Goal: Information Seeking & Learning: Learn about a topic

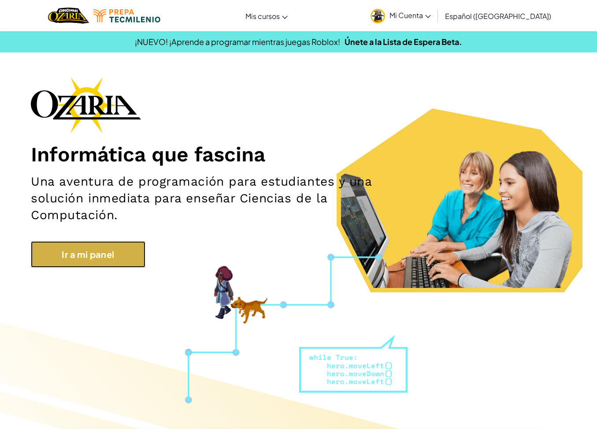
click at [104, 253] on link "Ir a mi panel" at bounding box center [88, 254] width 115 height 26
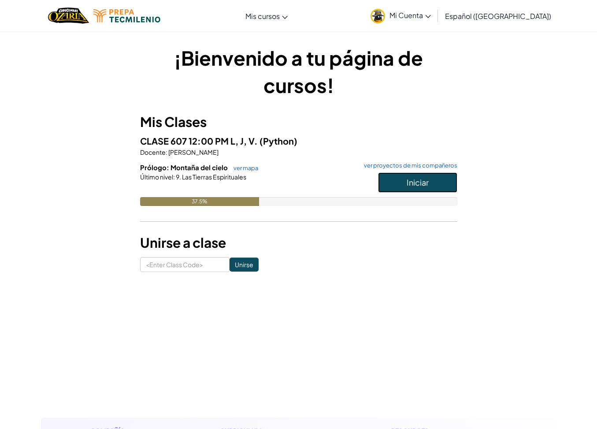
click at [398, 180] on button "Iniciar" at bounding box center [417, 182] width 79 height 20
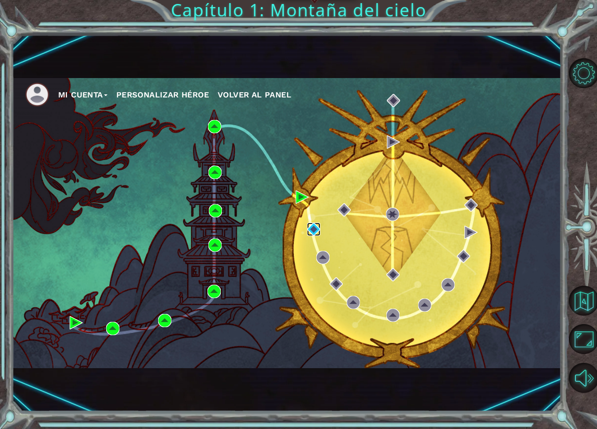
click at [318, 229] on img at bounding box center [313, 228] width 13 height 13
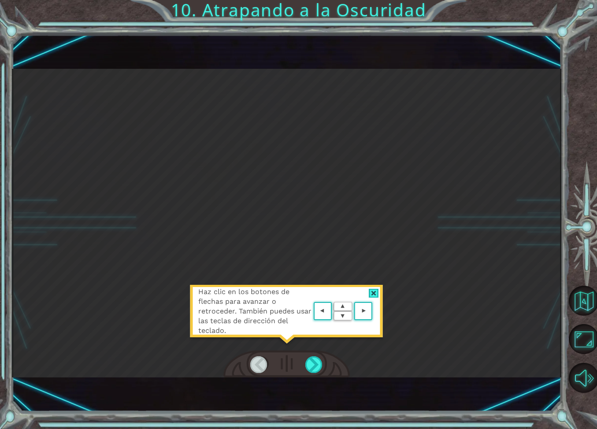
click at [416, 224] on div "Haz clic en los botones de flechas para avanzar o retroceder. También puedes us…" at bounding box center [286, 223] width 549 height 309
click at [317, 363] on div at bounding box center [314, 364] width 18 height 17
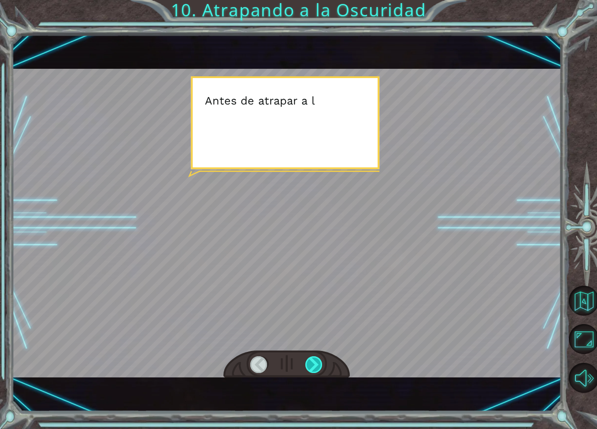
click at [317, 363] on div at bounding box center [314, 364] width 18 height 17
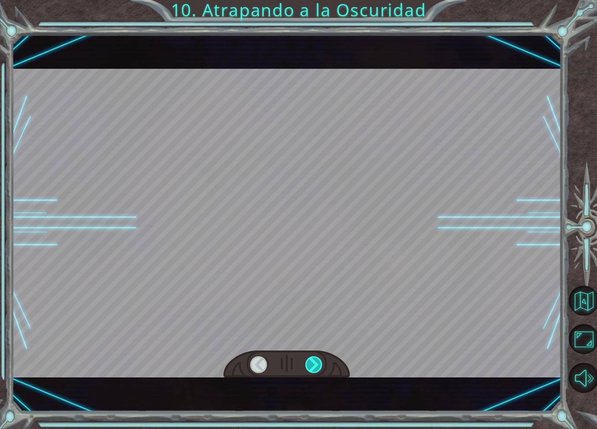
click at [317, 363] on div at bounding box center [314, 364] width 18 height 17
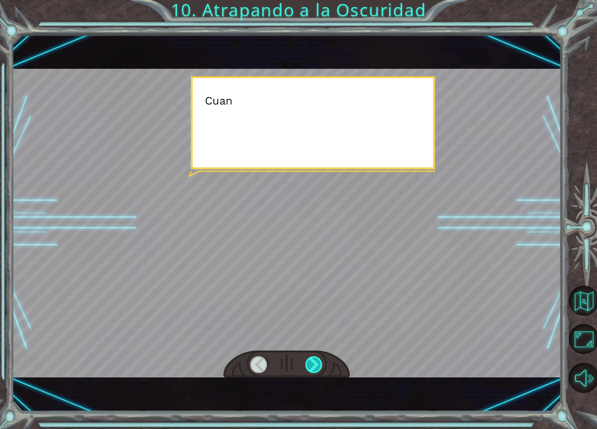
click at [317, 363] on div at bounding box center [314, 364] width 18 height 17
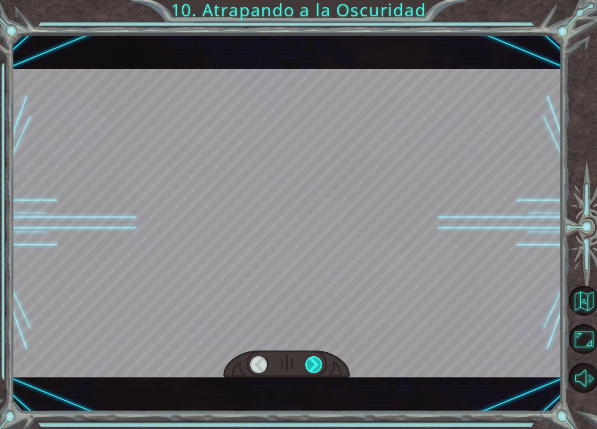
click at [317, 363] on div at bounding box center [314, 364] width 18 height 17
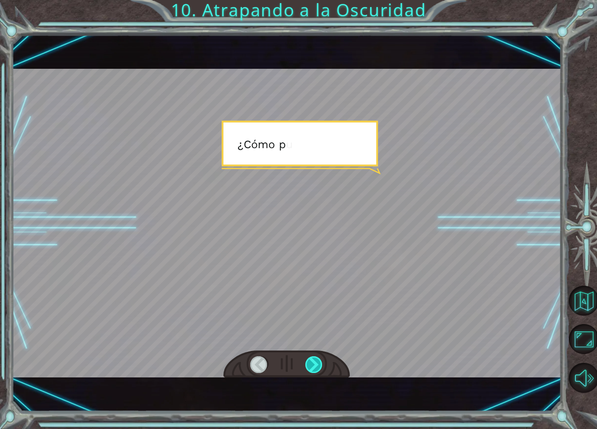
click at [317, 363] on div at bounding box center [314, 364] width 18 height 17
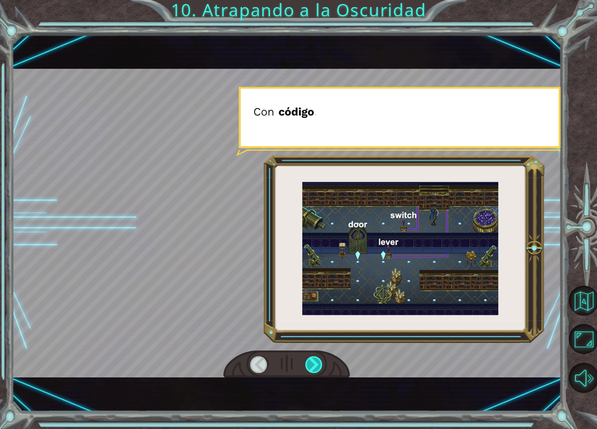
click at [317, 363] on div at bounding box center [314, 364] width 18 height 17
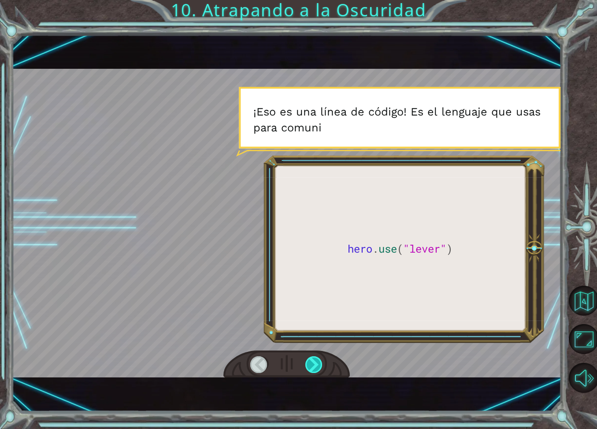
click at [319, 363] on div at bounding box center [314, 364] width 18 height 17
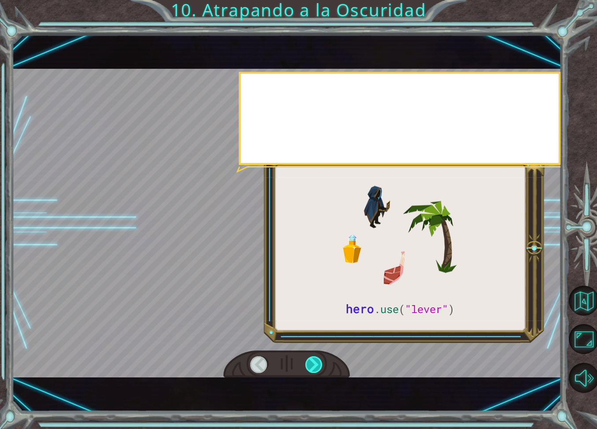
click at [319, 363] on div at bounding box center [314, 364] width 18 height 17
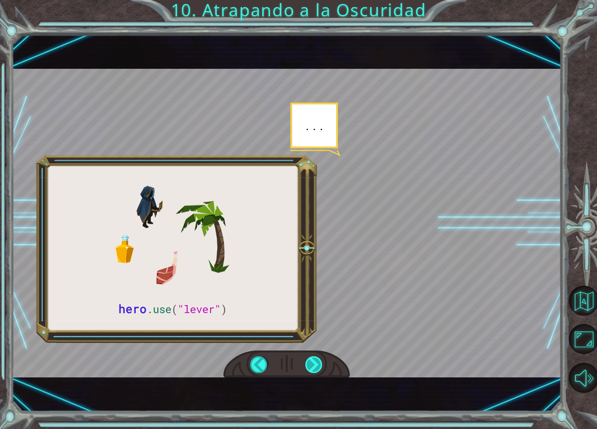
click at [319, 363] on div at bounding box center [314, 364] width 18 height 17
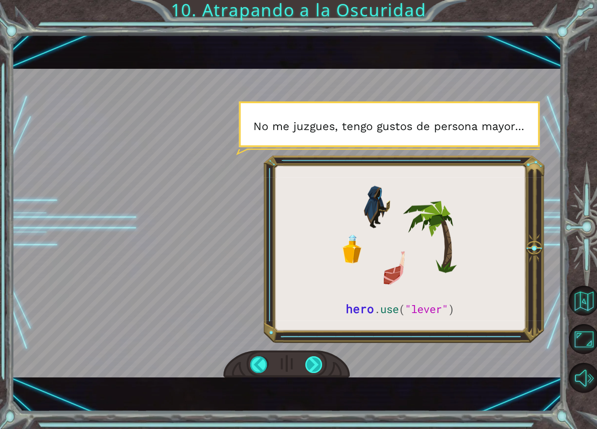
click at [319, 363] on div at bounding box center [314, 364] width 18 height 17
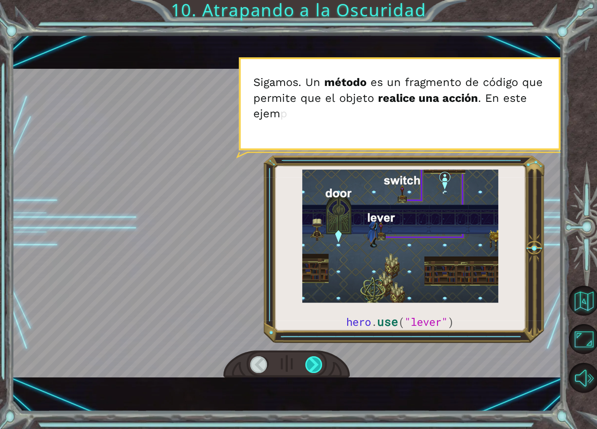
click at [319, 363] on div at bounding box center [314, 364] width 18 height 17
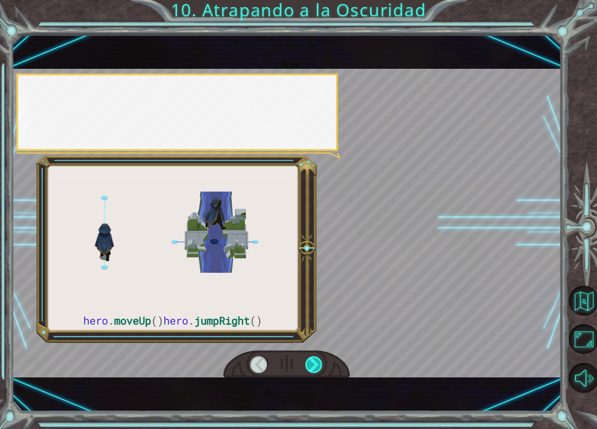
click at [319, 363] on div at bounding box center [314, 364] width 18 height 17
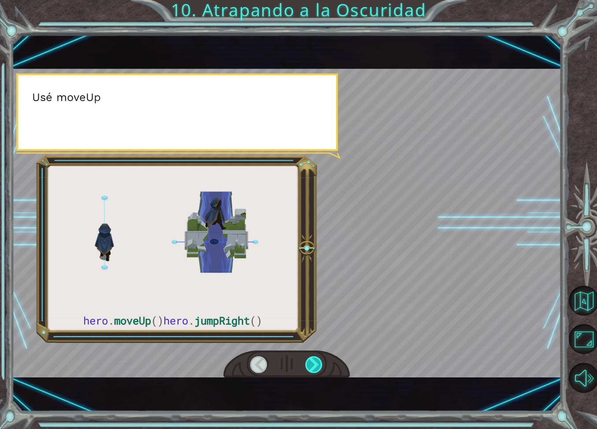
click at [319, 363] on div at bounding box center [314, 364] width 18 height 17
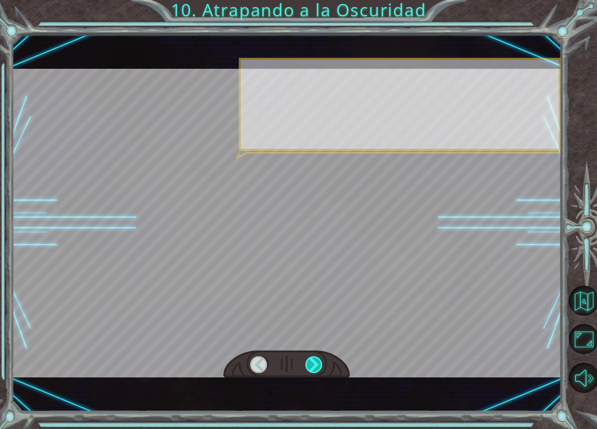
click at [319, 363] on div at bounding box center [314, 364] width 18 height 17
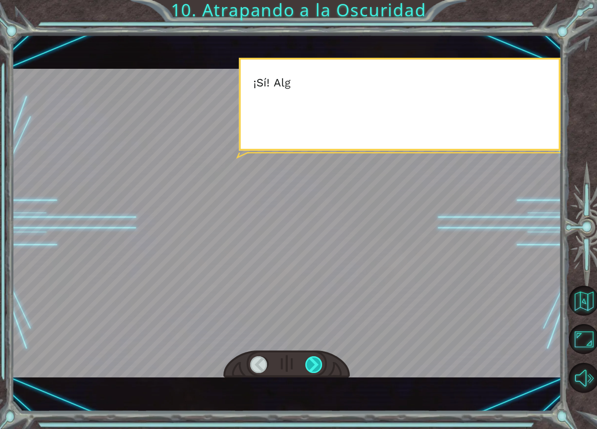
click at [319, 363] on div at bounding box center [314, 364] width 18 height 17
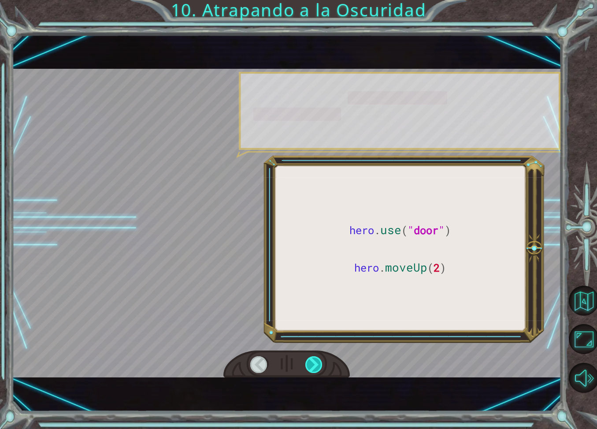
click at [319, 363] on div at bounding box center [314, 364] width 18 height 17
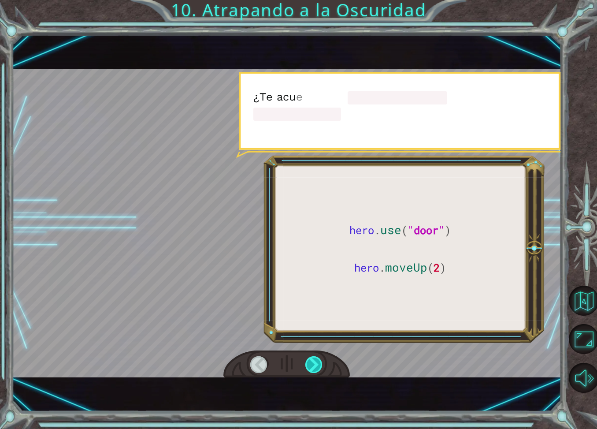
click at [319, 363] on div at bounding box center [314, 364] width 18 height 17
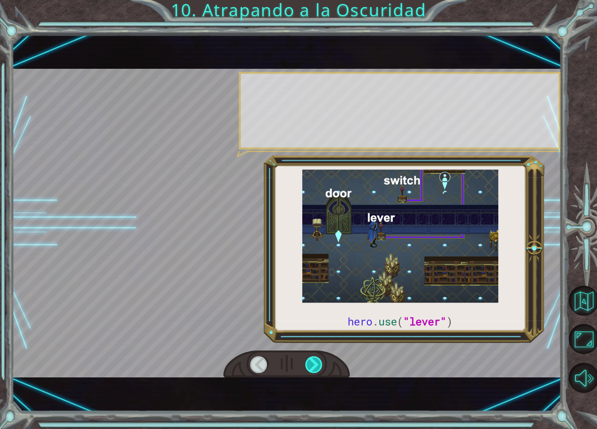
click at [319, 363] on div at bounding box center [314, 364] width 18 height 17
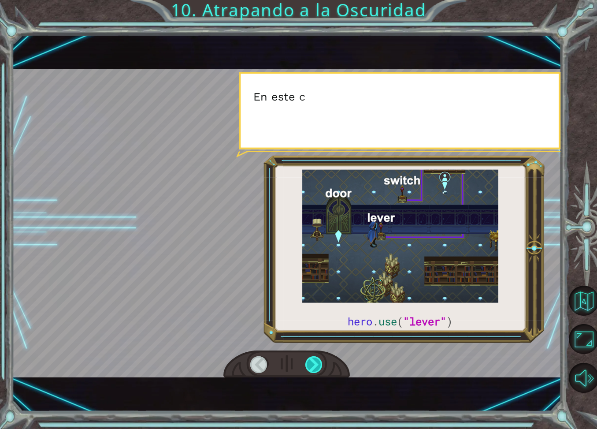
click at [319, 363] on div at bounding box center [314, 364] width 18 height 17
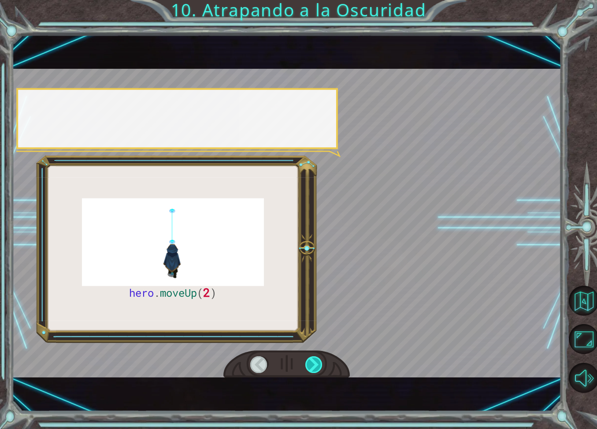
click at [319, 363] on div at bounding box center [314, 364] width 18 height 17
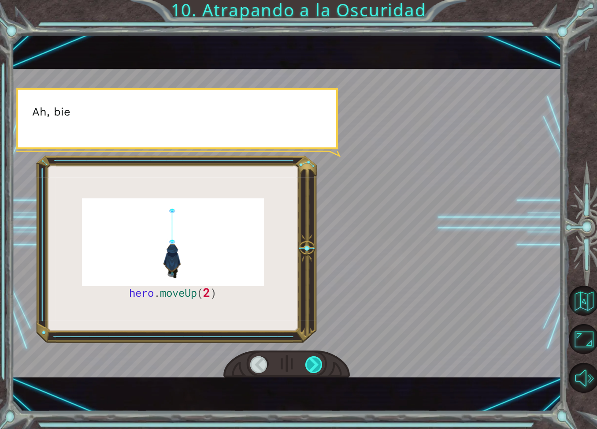
click at [319, 363] on div at bounding box center [314, 364] width 18 height 17
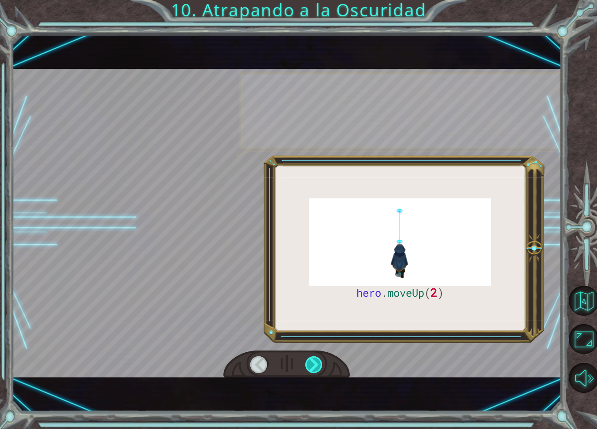
click at [319, 363] on div at bounding box center [314, 364] width 18 height 17
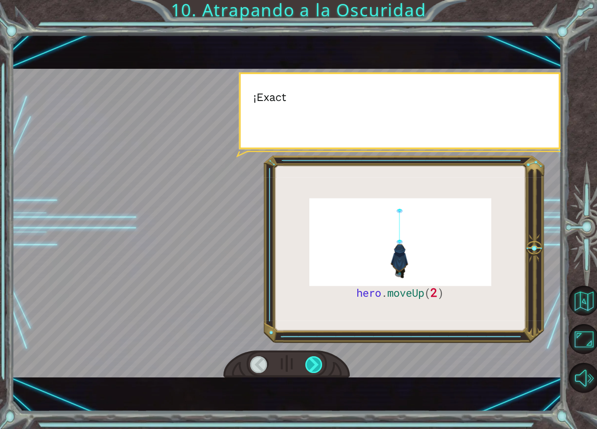
click at [319, 363] on div at bounding box center [314, 364] width 18 height 17
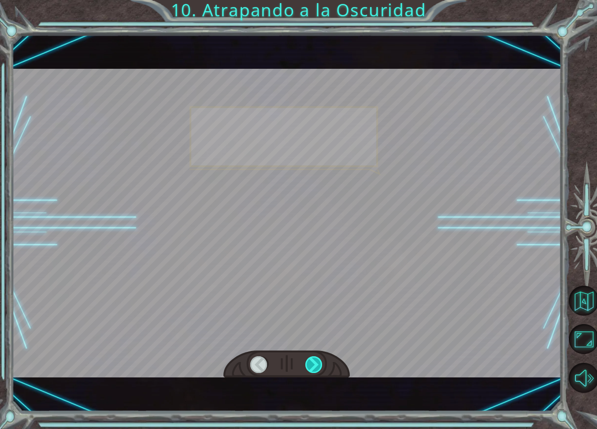
click at [319, 363] on div at bounding box center [314, 364] width 18 height 17
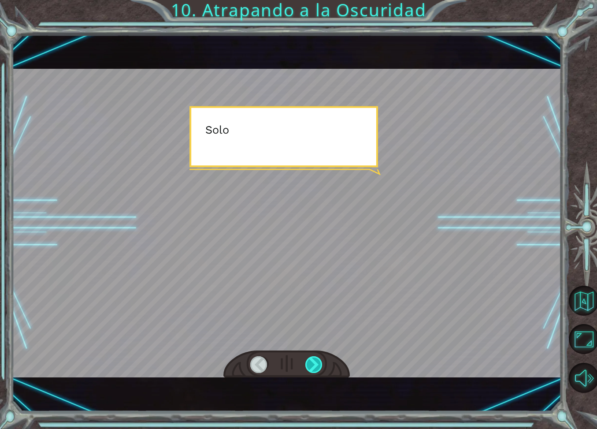
click at [319, 363] on div at bounding box center [314, 364] width 18 height 17
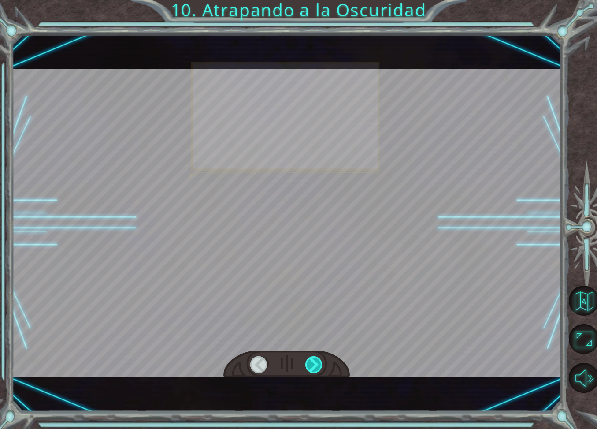
click at [319, 363] on div at bounding box center [314, 364] width 18 height 17
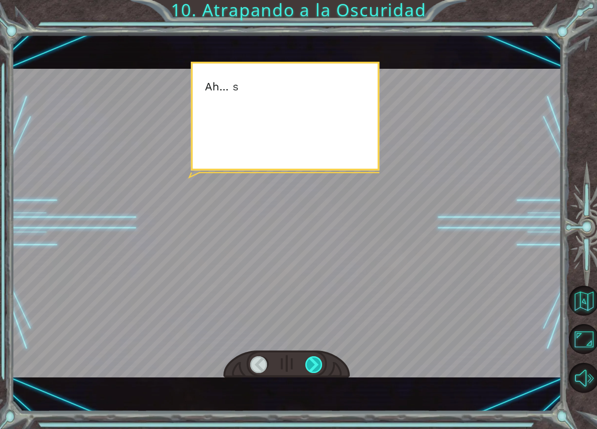
click at [319, 363] on div at bounding box center [314, 364] width 18 height 17
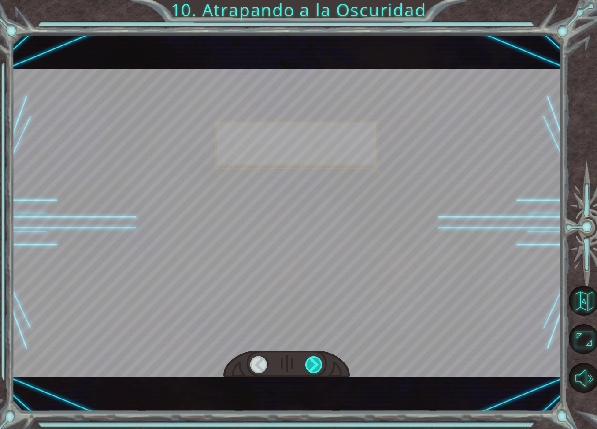
click at [319, 363] on div at bounding box center [314, 364] width 18 height 17
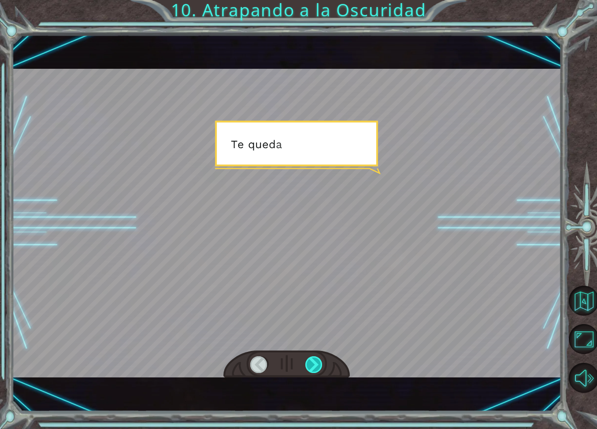
click at [319, 363] on div at bounding box center [314, 364] width 18 height 17
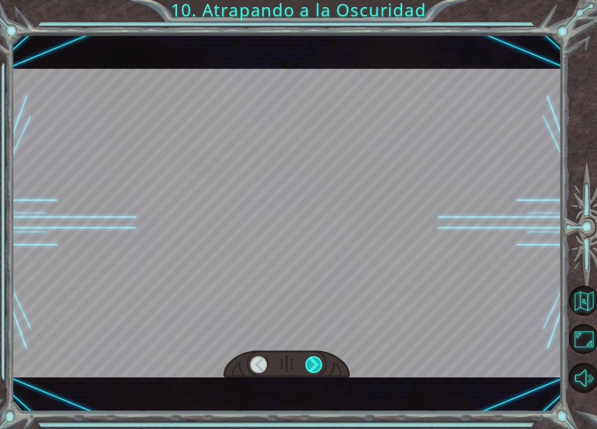
click at [319, 363] on div at bounding box center [314, 364] width 18 height 17
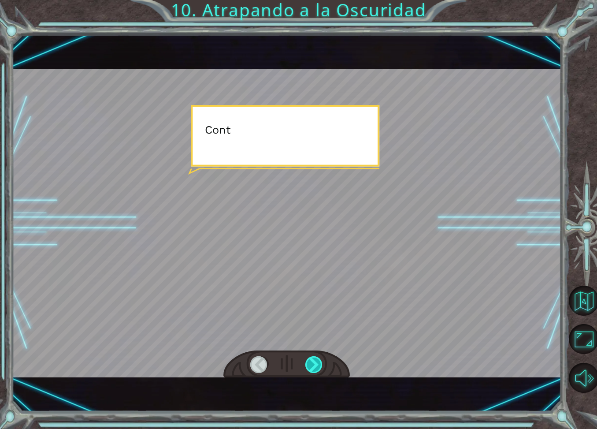
click at [319, 363] on div at bounding box center [314, 364] width 18 height 17
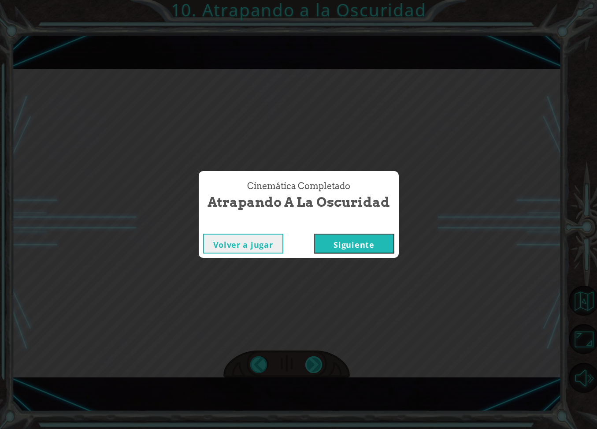
click at [319, 0] on div "hero . moveUp ( 2 ) A n t e s d e a t r a p a r a l a O s c u r i d a d c o n c…" at bounding box center [298, 0] width 597 height 0
click at [340, 240] on button "Siguiente" at bounding box center [354, 243] width 80 height 20
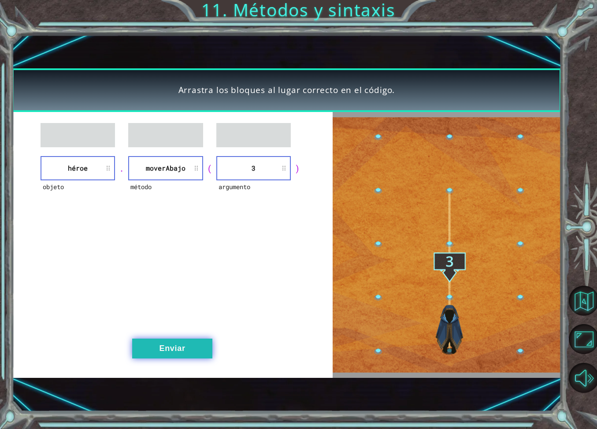
click at [188, 351] on button "Enviar" at bounding box center [172, 348] width 80 height 20
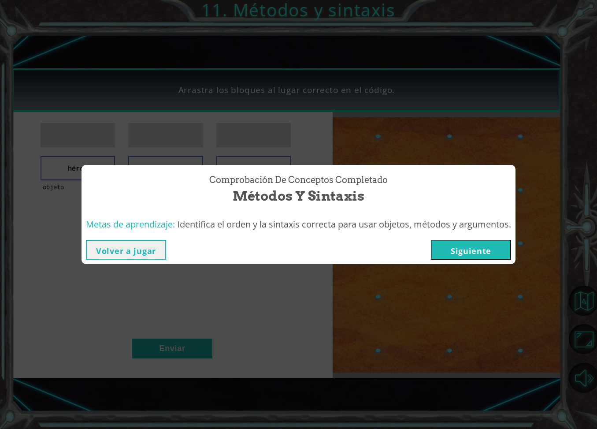
click at [470, 251] on button "Siguiente" at bounding box center [471, 250] width 80 height 20
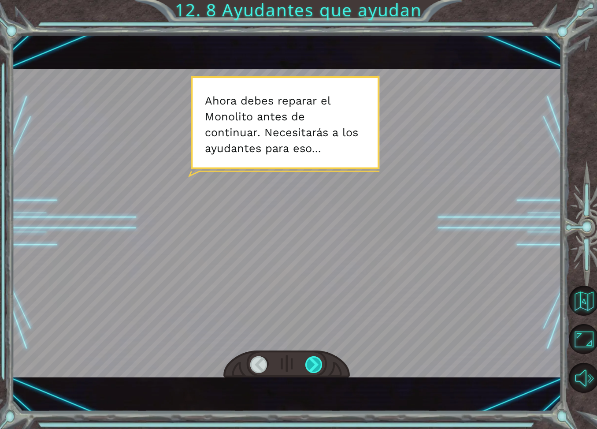
click at [314, 367] on div at bounding box center [314, 364] width 18 height 17
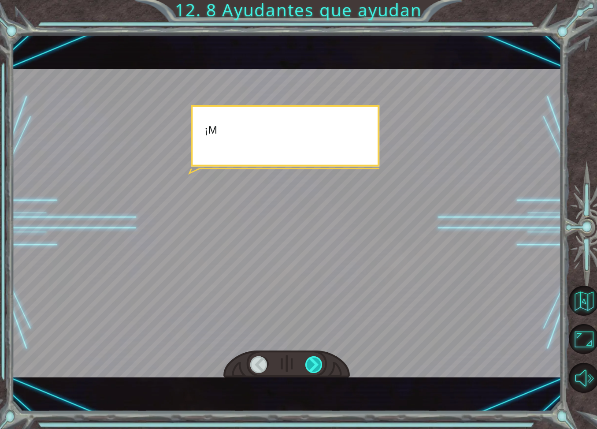
click at [314, 367] on div at bounding box center [314, 364] width 18 height 17
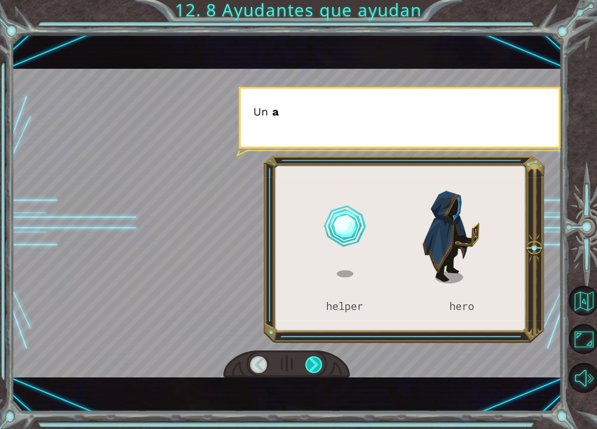
click at [314, 367] on div at bounding box center [314, 364] width 18 height 17
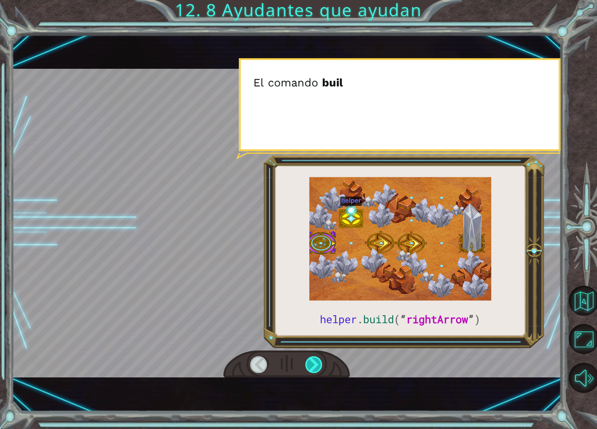
click at [314, 367] on div at bounding box center [314, 364] width 18 height 17
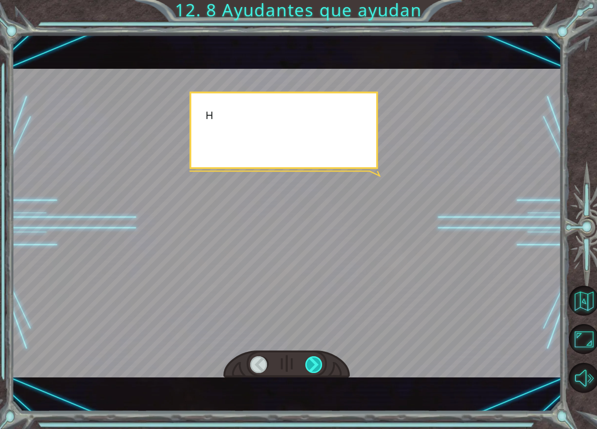
click at [314, 367] on div at bounding box center [314, 364] width 18 height 17
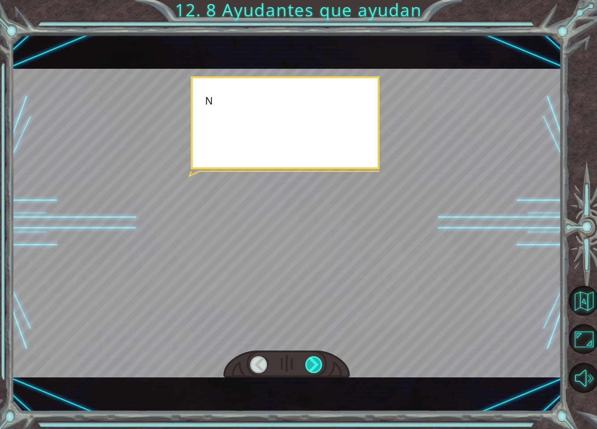
click at [314, 367] on div at bounding box center [314, 364] width 18 height 17
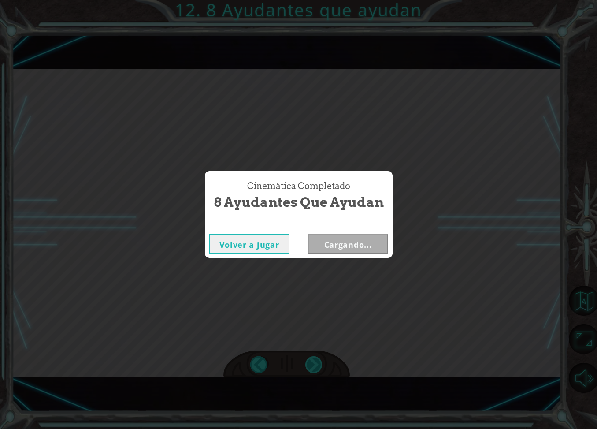
click at [314, 367] on div "Cinemática Completado 8 Ayudantes que ayudan Volver a jugar Cargando..." at bounding box center [298, 214] width 597 height 429
click at [353, 246] on button "Siguiente" at bounding box center [348, 243] width 80 height 20
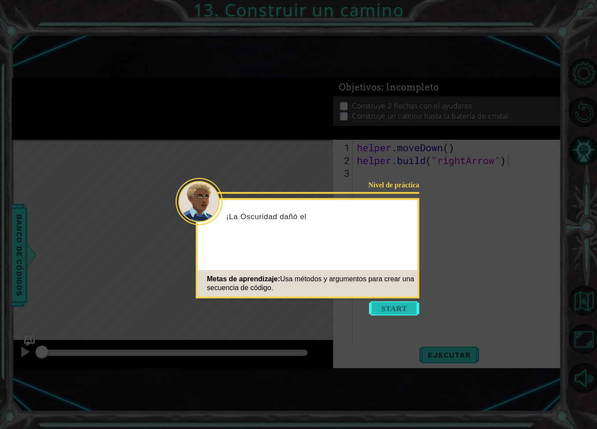
click at [375, 304] on button "Start" at bounding box center [394, 308] width 50 height 14
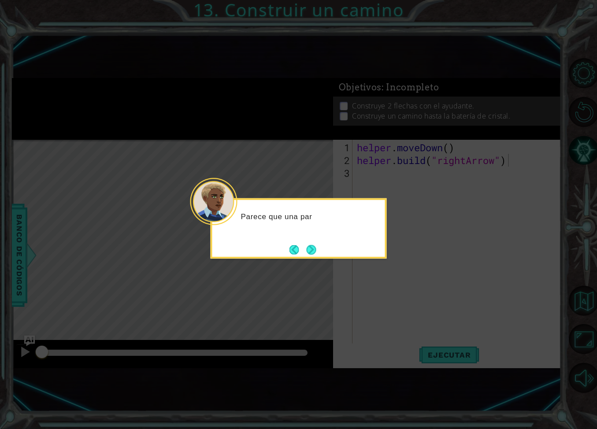
click at [310, 249] on button "Next" at bounding box center [311, 249] width 12 height 12
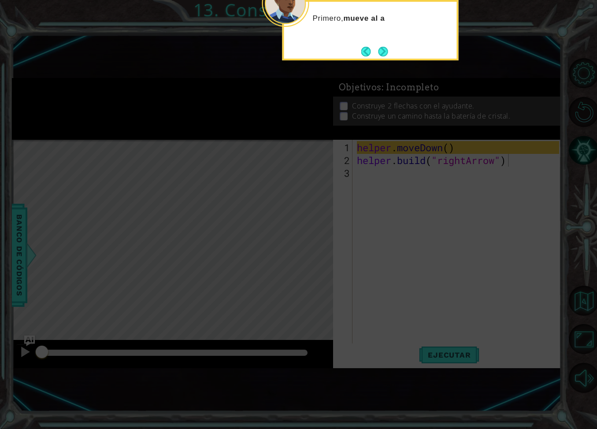
click at [383, 50] on button "Next" at bounding box center [383, 52] width 10 height 10
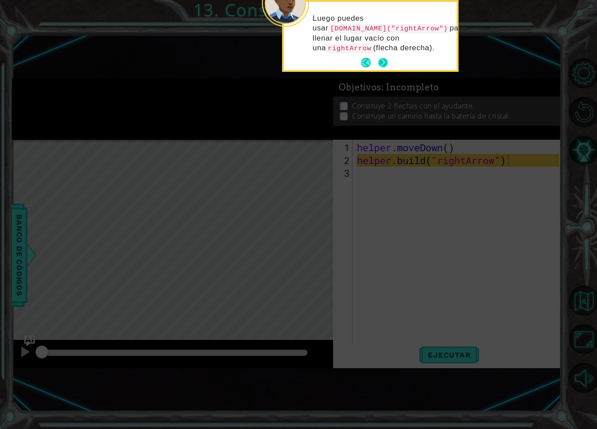
click at [378, 68] on button "Next" at bounding box center [383, 62] width 11 height 11
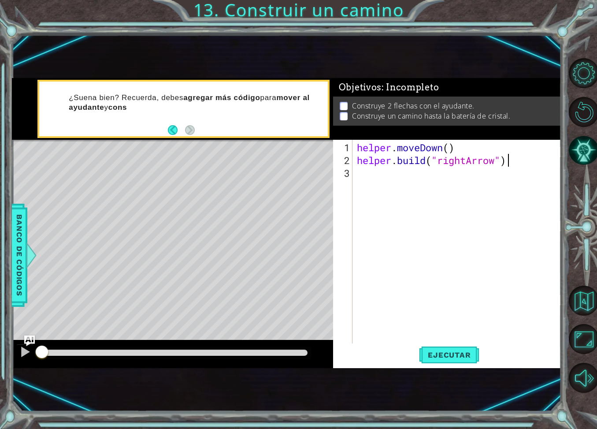
click at [436, 189] on div "helper . moveDown ( ) helper . build ( "rightArrow" )" at bounding box center [459, 256] width 208 height 230
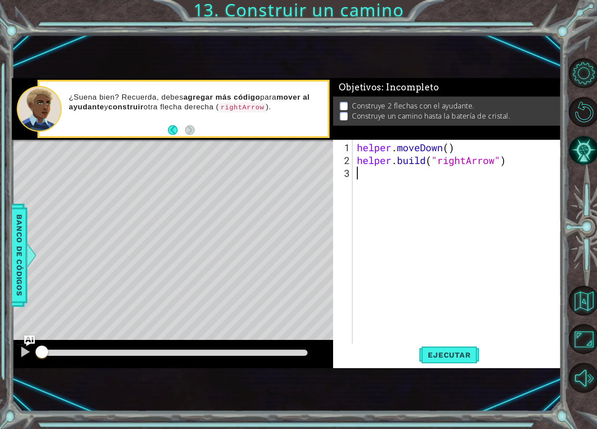
click at [177, 129] on button "Back" at bounding box center [176, 130] width 17 height 10
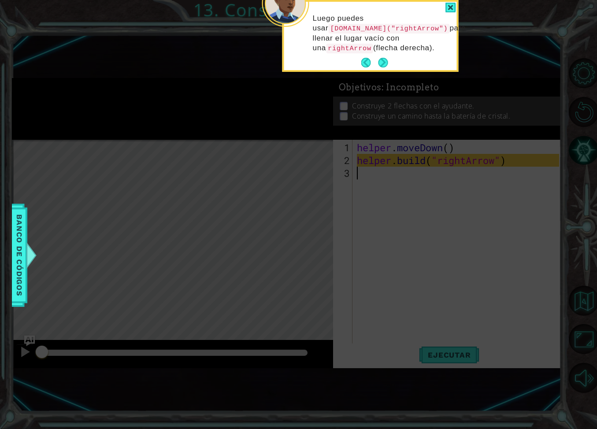
click at [452, 9] on div at bounding box center [450, 8] width 11 height 10
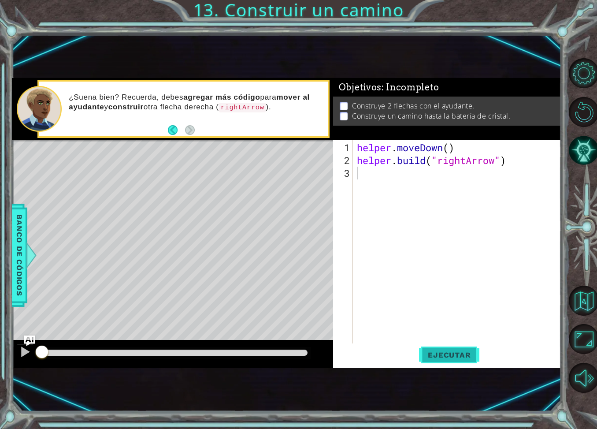
click at [419, 356] on div "Ejecutar" at bounding box center [449, 354] width 228 height 23
click at [420, 353] on span "Ejecutar" at bounding box center [449, 354] width 60 height 9
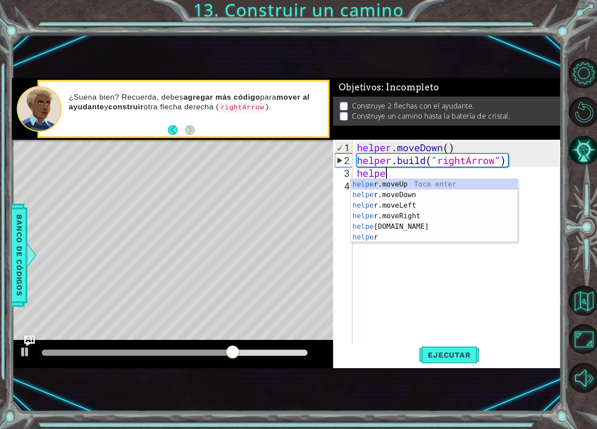
scroll to position [0, 1]
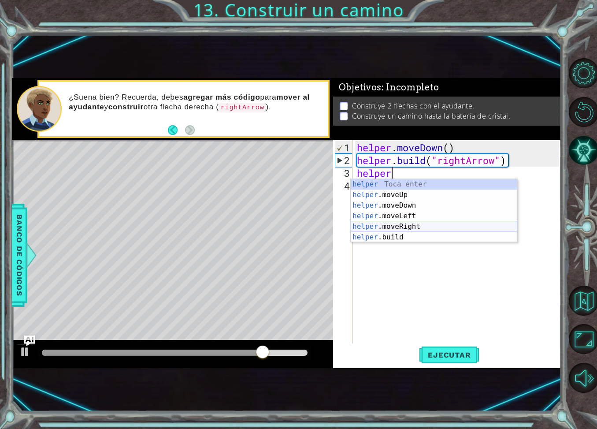
click at [402, 224] on div "helper Toca enter helper .moveUp Toca enter helper .moveDown Toca enter helper …" at bounding box center [434, 221] width 167 height 85
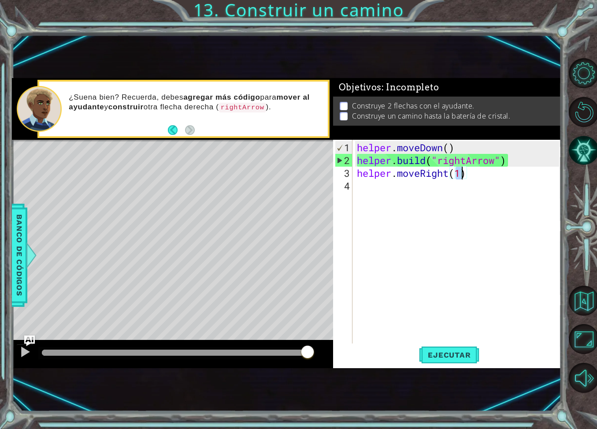
scroll to position [0, 4]
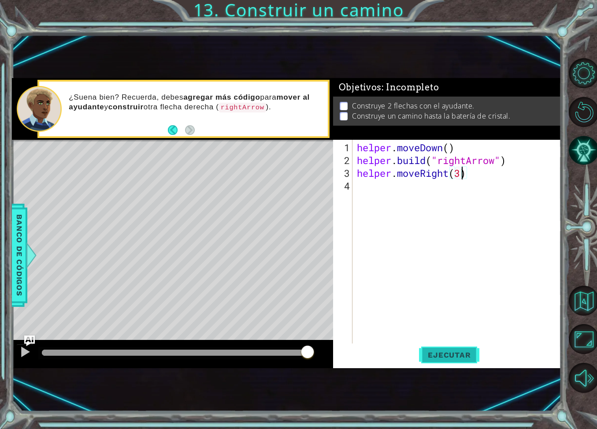
type textarea "helper.moveRight(3)"
click at [456, 359] on button "Ejecutar" at bounding box center [449, 354] width 60 height 23
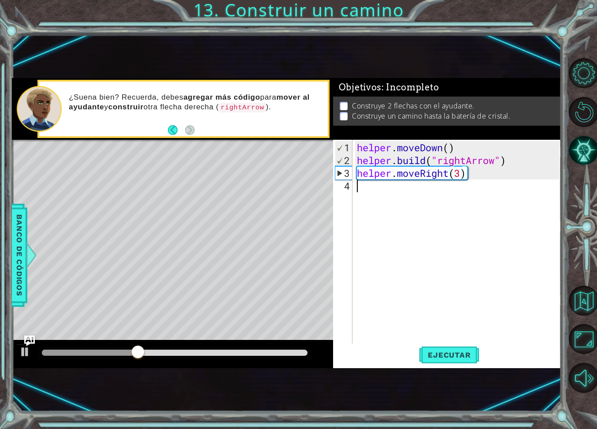
click at [437, 204] on div "helper . moveDown ( ) helper . build ( "rightArrow" ) helper . moveRight ( 3 )" at bounding box center [459, 256] width 208 height 230
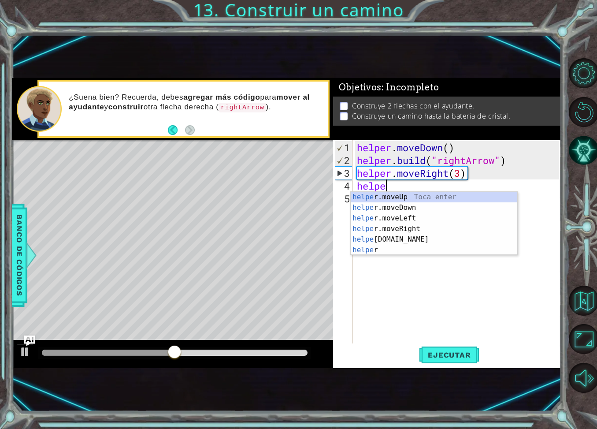
scroll to position [0, 1]
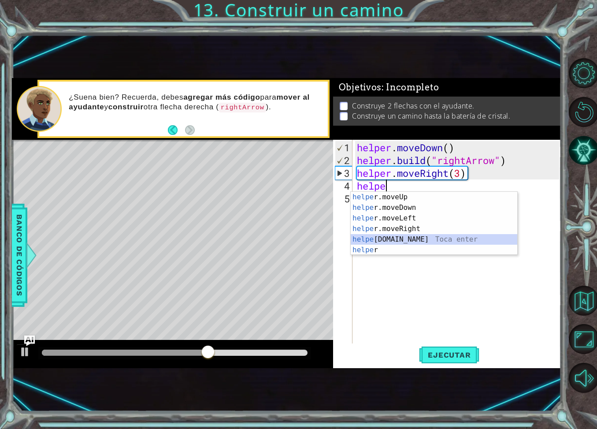
click at [426, 237] on div "helpe [PERSON_NAME]moveUp Toca enter helpe r.moveDown Toca enter helpe r.moveLe…" at bounding box center [434, 234] width 167 height 85
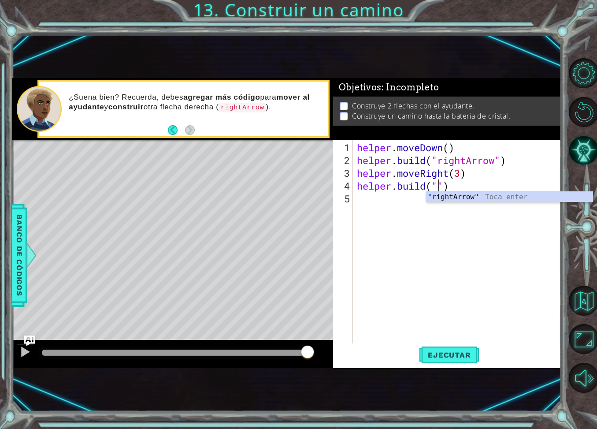
scroll to position [0, 4]
click at [467, 196] on div "" rightArrow" Toca enter" at bounding box center [509, 208] width 167 height 32
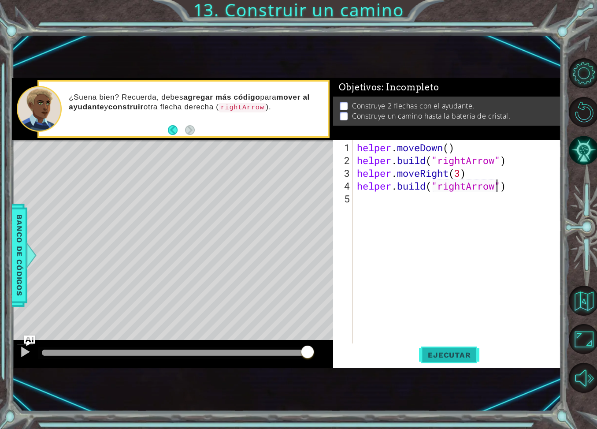
type textarea "[DOMAIN_NAME]("rightArrow")"
click at [444, 355] on span "Ejecutar" at bounding box center [449, 354] width 60 height 9
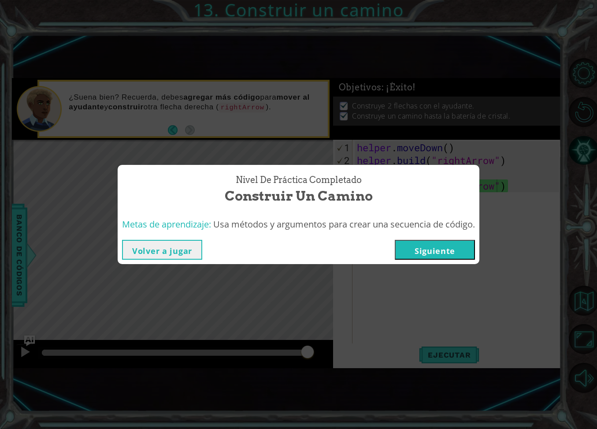
drag, startPoint x: 452, startPoint y: 247, endPoint x: 456, endPoint y: 234, distance: 13.3
click at [452, 247] on button "Siguiente" at bounding box center [435, 250] width 80 height 20
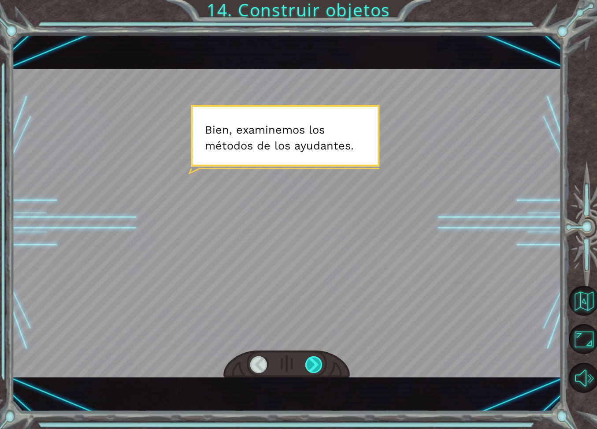
click at [319, 361] on div at bounding box center [314, 364] width 18 height 17
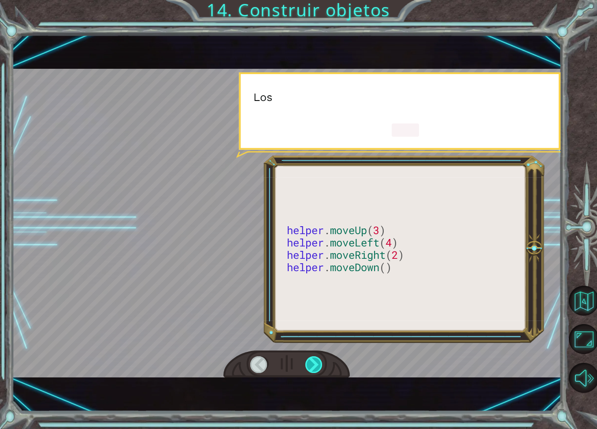
click at [319, 361] on div at bounding box center [314, 364] width 18 height 17
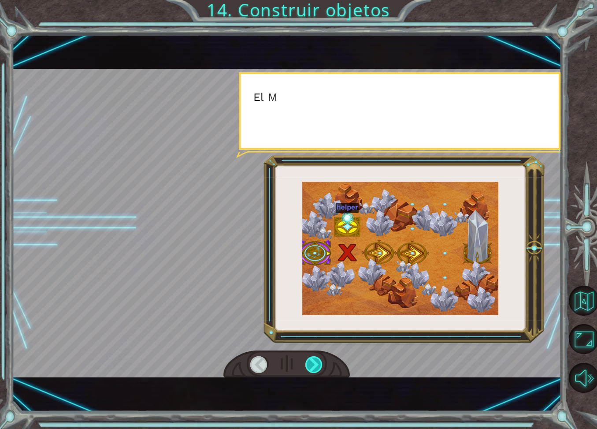
click at [319, 361] on div at bounding box center [314, 364] width 18 height 17
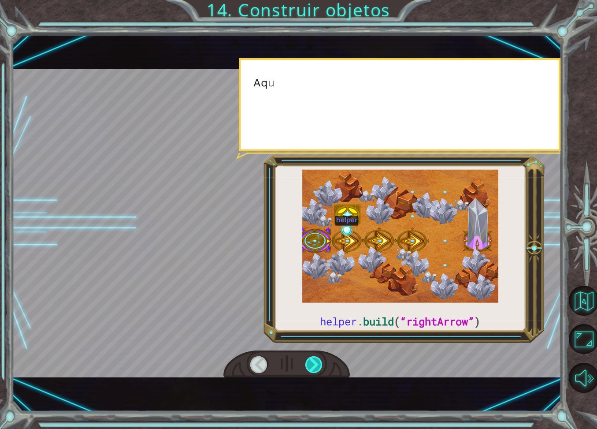
click at [319, 361] on div at bounding box center [314, 364] width 18 height 17
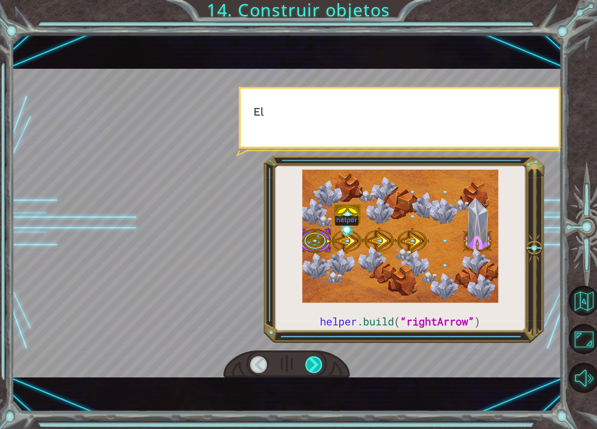
click at [319, 361] on div at bounding box center [314, 364] width 18 height 17
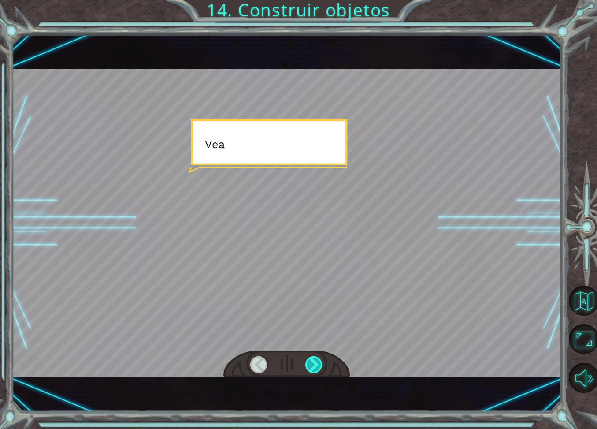
click at [319, 361] on div at bounding box center [314, 364] width 18 height 17
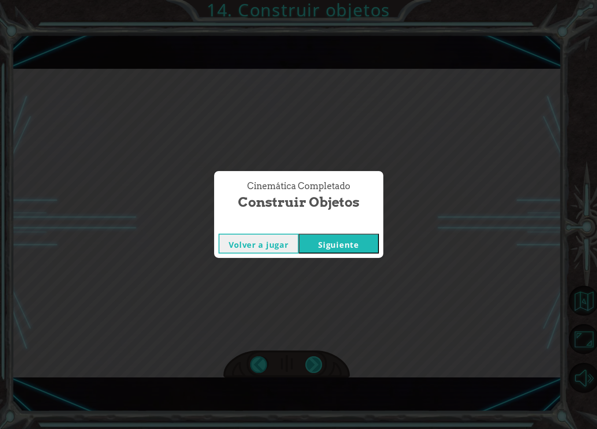
click at [319, 0] on div "helper . build ( “rightArrow” ) B i e n , e x a m i n e m o s l o s m é t o d o…" at bounding box center [298, 0] width 597 height 0
click at [319, 361] on div "Cinemática Completado Construir objetos Volver a jugar [GEOGRAPHIC_DATA]" at bounding box center [298, 214] width 597 height 429
click at [334, 242] on button "Siguiente" at bounding box center [339, 243] width 80 height 20
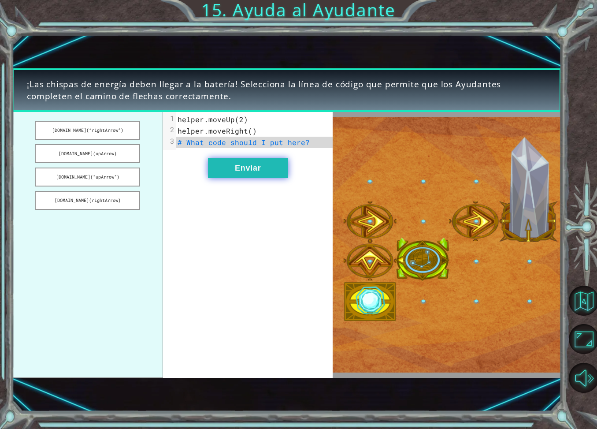
click at [236, 172] on button "Enviar" at bounding box center [248, 168] width 80 height 20
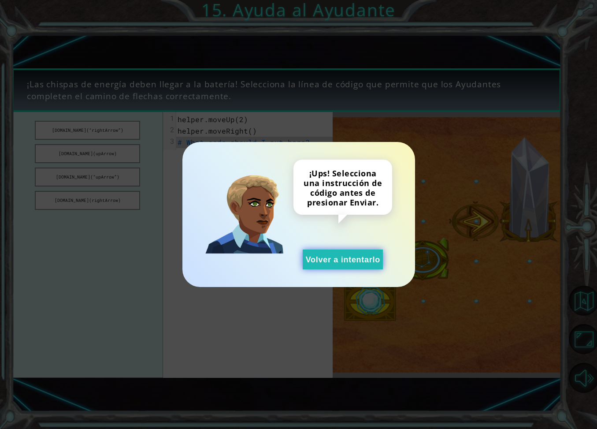
click at [316, 258] on button "Volver a intentarlo" at bounding box center [343, 259] width 80 height 20
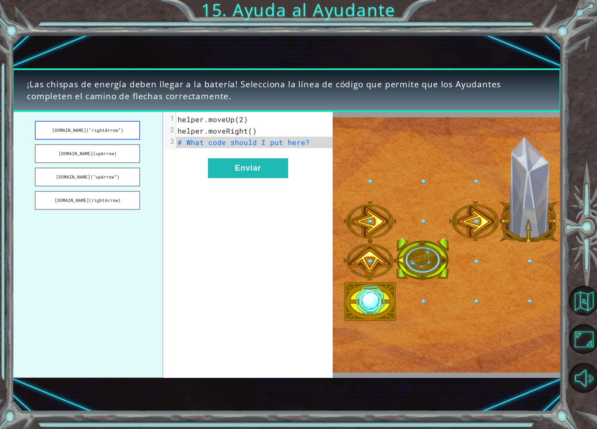
drag, startPoint x: 106, startPoint y: 132, endPoint x: 128, endPoint y: 133, distance: 22.1
click at [128, 133] on button "[DOMAIN_NAME](“rightArrow”)" at bounding box center [87, 130] width 105 height 19
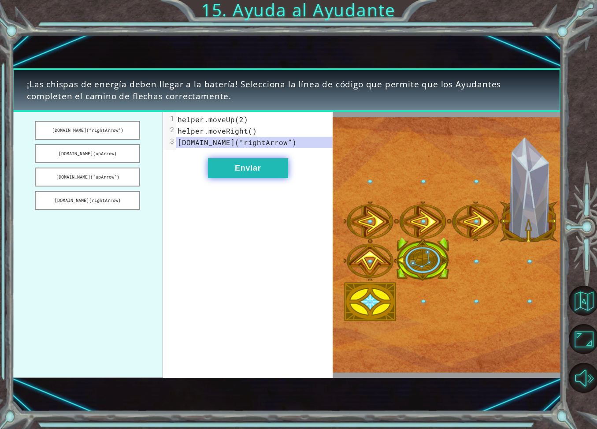
click at [216, 161] on button "Enviar" at bounding box center [248, 168] width 80 height 20
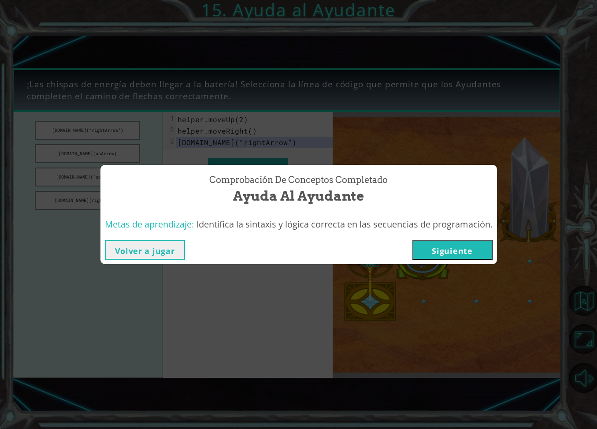
click at [434, 244] on button "Siguiente" at bounding box center [452, 250] width 80 height 20
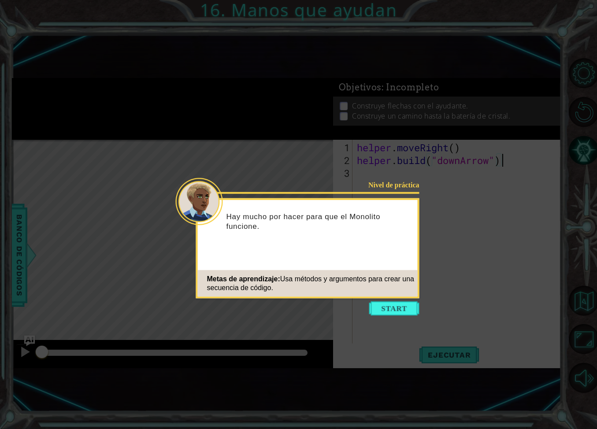
click at [390, 308] on button "Start" at bounding box center [394, 308] width 50 height 14
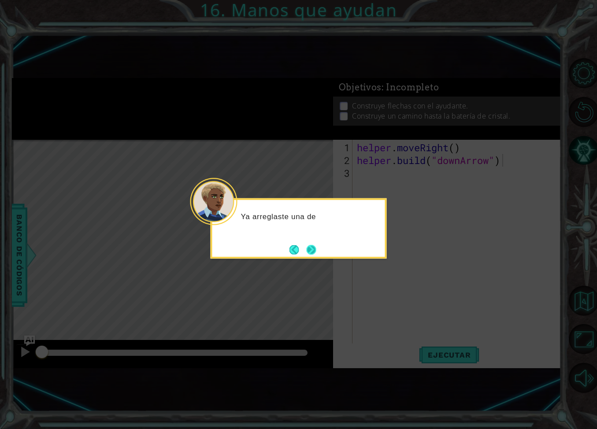
click at [309, 248] on button "Next" at bounding box center [311, 250] width 10 height 10
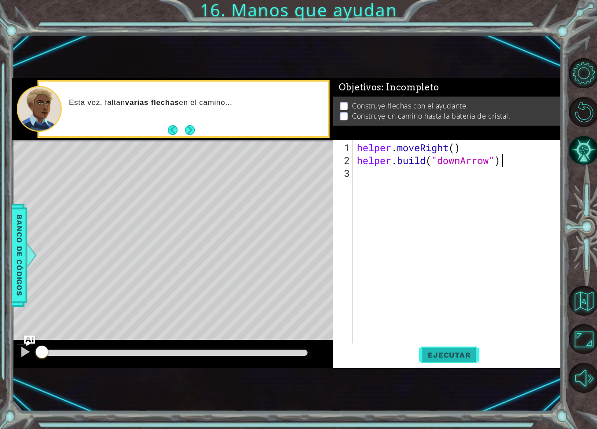
click at [460, 355] on span "Ejecutar" at bounding box center [449, 354] width 60 height 9
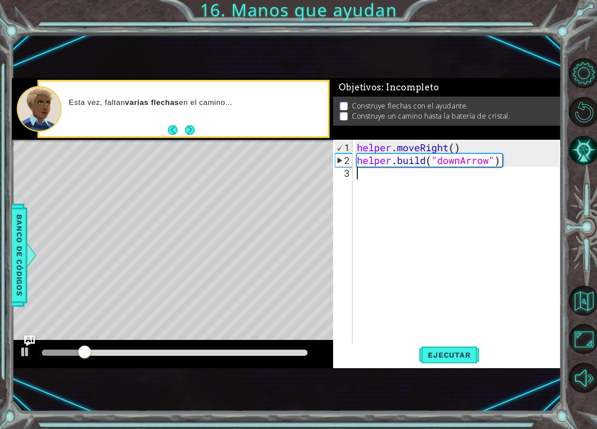
click at [390, 178] on div "helper . moveRight ( ) helper . build ( "downArrow" )" at bounding box center [459, 256] width 208 height 230
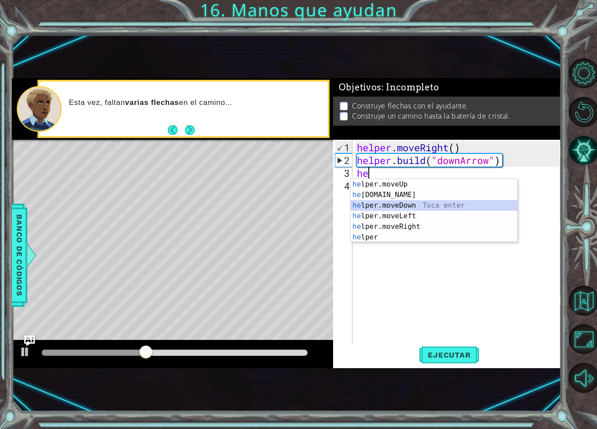
click at [421, 205] on div "he lper.moveUp Toca enter he [DOMAIN_NAME] Toca enter he lper.moveDown Toca ent…" at bounding box center [434, 221] width 167 height 85
type textarea "helper.moveDown(1)"
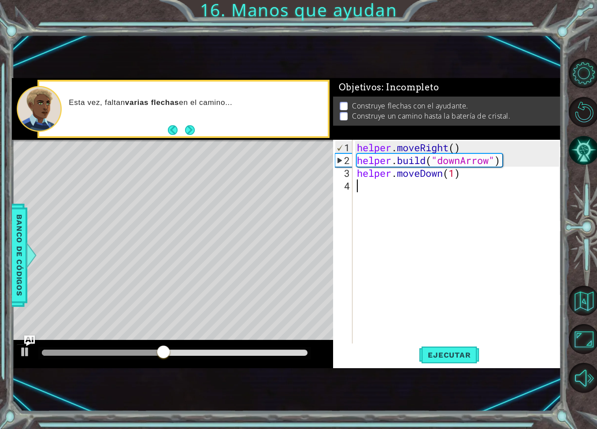
click at [466, 185] on div "helper . moveRight ( ) helper . build ( "downArrow" ) helper . moveDown ( 1 )" at bounding box center [459, 256] width 208 height 230
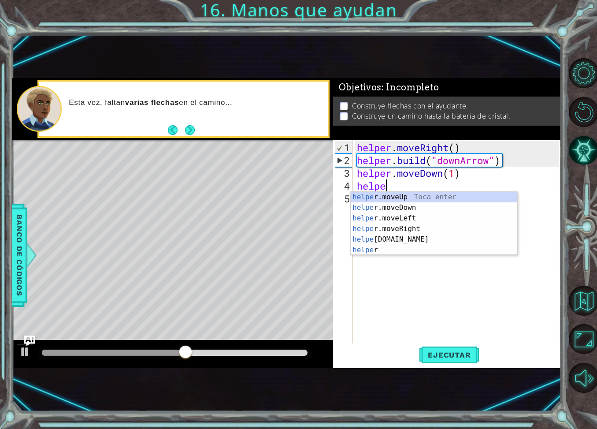
scroll to position [0, 1]
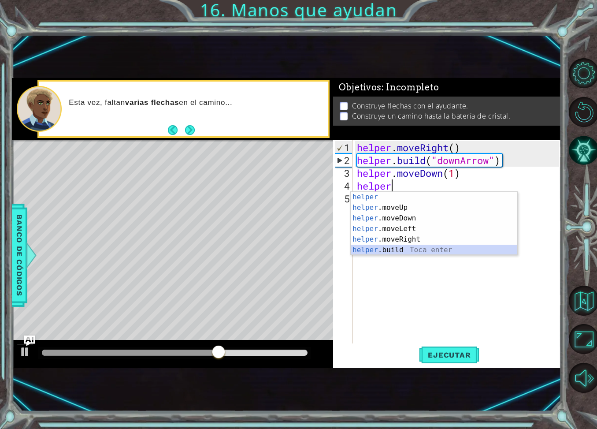
click at [425, 252] on div "helper Toca enter helper .moveUp Toca enter helper .moveDown Toca enter helper …" at bounding box center [434, 234] width 167 height 85
type textarea "[DOMAIN_NAME]("rightArrow")"
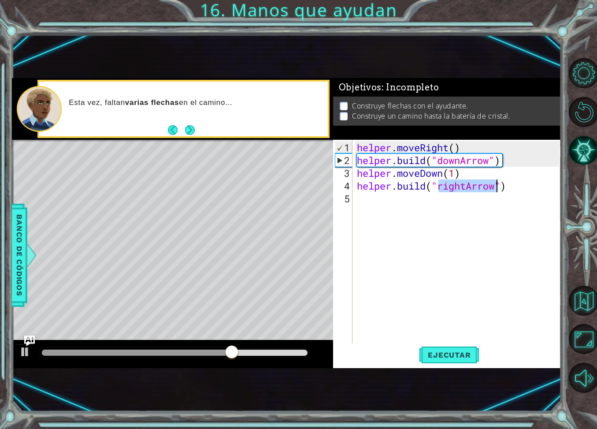
click at [441, 208] on div "helper . moveRight ( ) helper . build ( "downArrow" ) helper . moveDown ( 1 ) h…" at bounding box center [459, 256] width 208 height 230
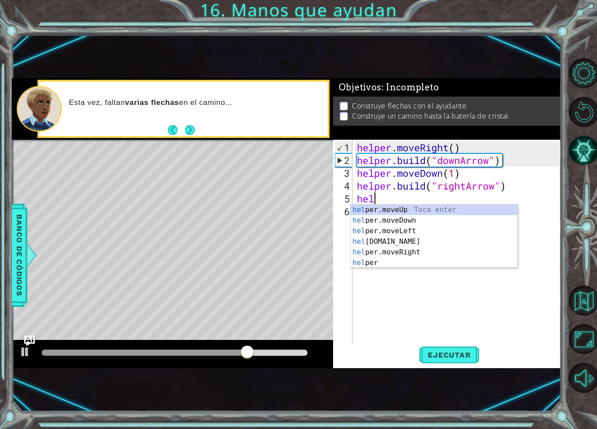
scroll to position [0, 0]
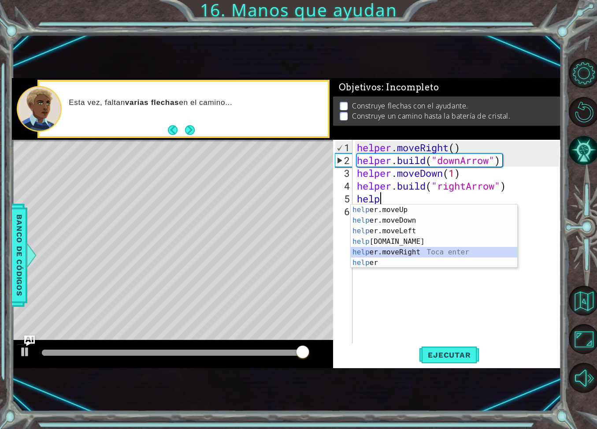
click at [427, 250] on div "help er.moveUp Toca enter help er.moveDown Toca enter help er.moveLeft Toca ent…" at bounding box center [434, 246] width 167 height 85
type textarea "helper.moveRight(1)"
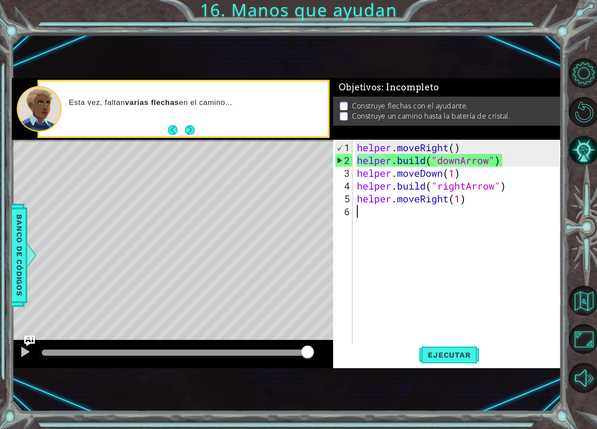
click at [469, 216] on div "helper . moveRight ( ) helper . build ( "downArrow" ) helper . moveDown ( 1 ) h…" at bounding box center [459, 256] width 208 height 230
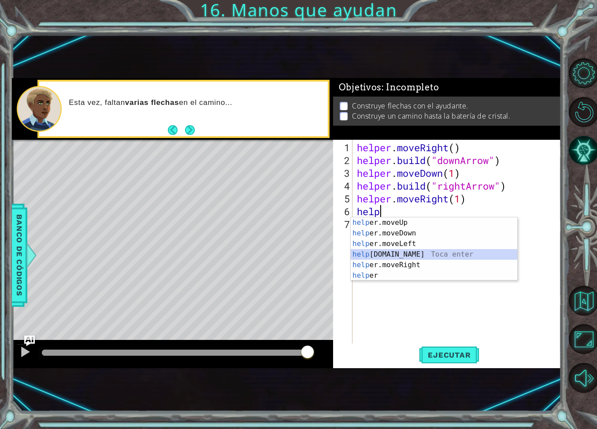
click at [432, 252] on div "help er.moveUp Toca enter help er.moveDown Toca enter help er.moveLeft Toca ent…" at bounding box center [434, 259] width 167 height 85
type textarea "[DOMAIN_NAME]("rightArrow")"
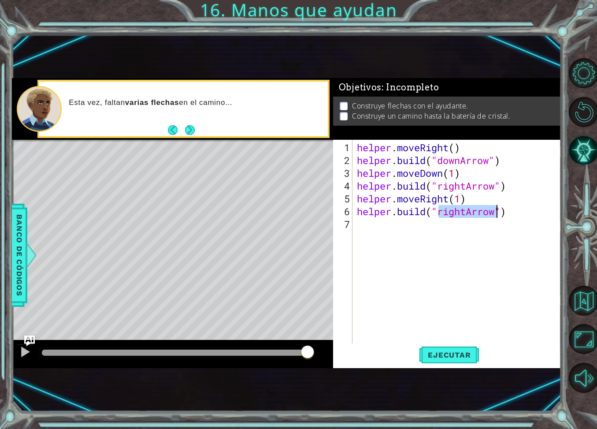
click at [459, 239] on div "helper . moveRight ( ) helper . build ( "downArrow" ) helper . moveDown ( 1 ) h…" at bounding box center [459, 256] width 208 height 230
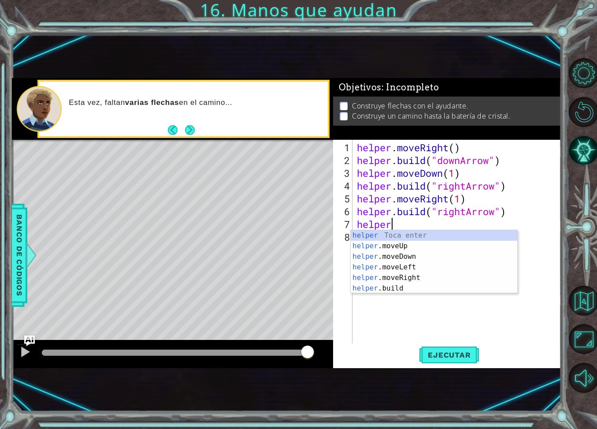
scroll to position [0, 1]
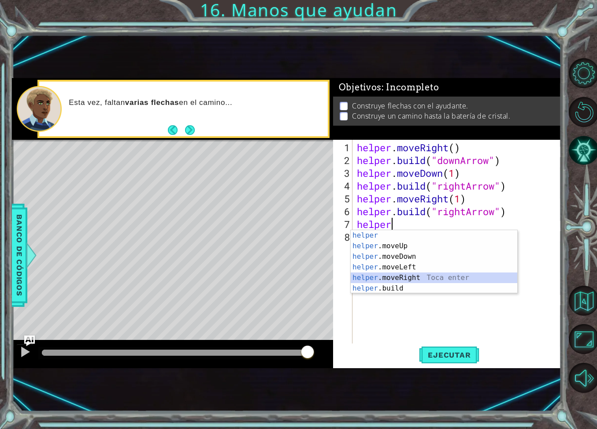
click at [433, 278] on div "helper Toca enter helper .moveUp Toca enter helper .moveDown Toca enter helper …" at bounding box center [434, 272] width 167 height 85
type textarea "helper.moveRight(1)"
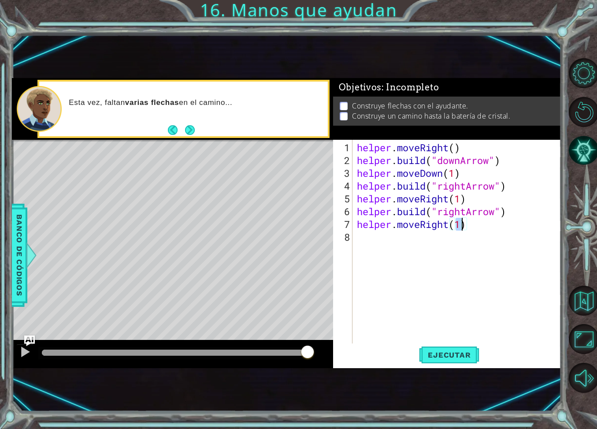
click at [431, 237] on div "helper . moveRight ( ) helper . build ( "downArrow" ) helper . moveDown ( 1 ) h…" at bounding box center [459, 256] width 208 height 230
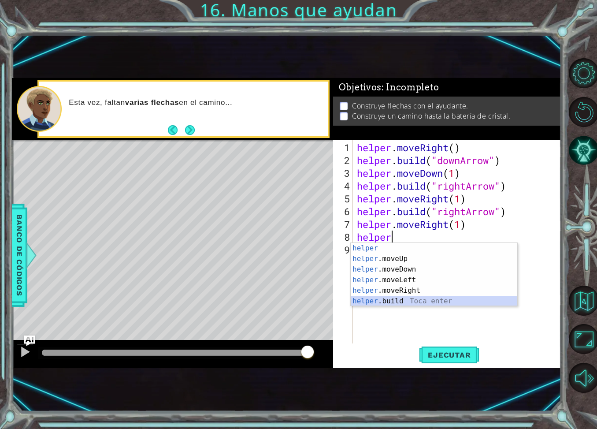
click at [429, 302] on div "helper Toca enter helper .moveUp Toca enter helper .moveDown Toca enter helper …" at bounding box center [434, 285] width 167 height 85
type textarea "[DOMAIN_NAME]("rightArrow")"
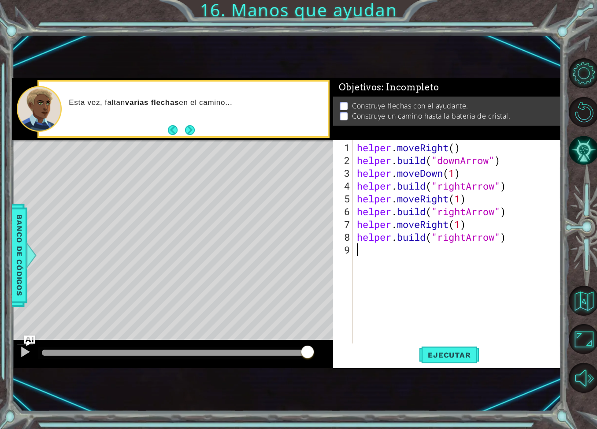
click at [467, 255] on div "helper . moveRight ( ) helper . build ( "downArrow" ) helper . moveDown ( 1 ) h…" at bounding box center [459, 256] width 208 height 230
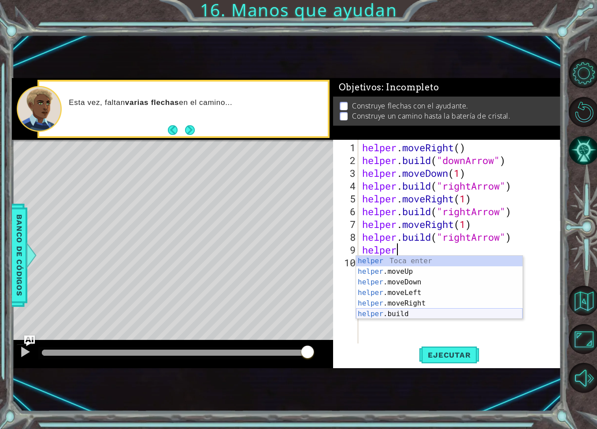
click at [453, 312] on div "helper Toca enter helper .moveUp Toca enter helper .moveDown Toca enter helper …" at bounding box center [439, 298] width 167 height 85
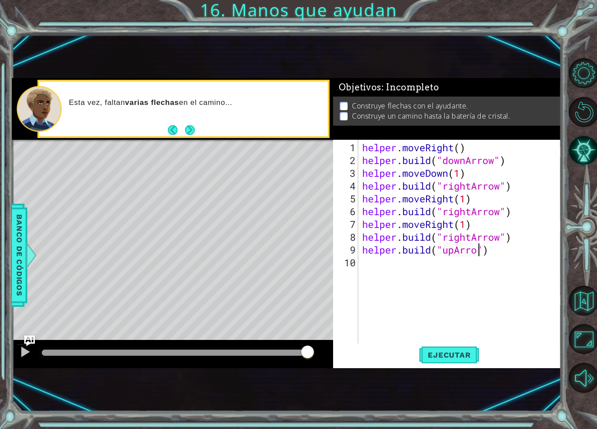
scroll to position [0, 5]
click at [435, 360] on button "Ejecutar" at bounding box center [449, 354] width 60 height 23
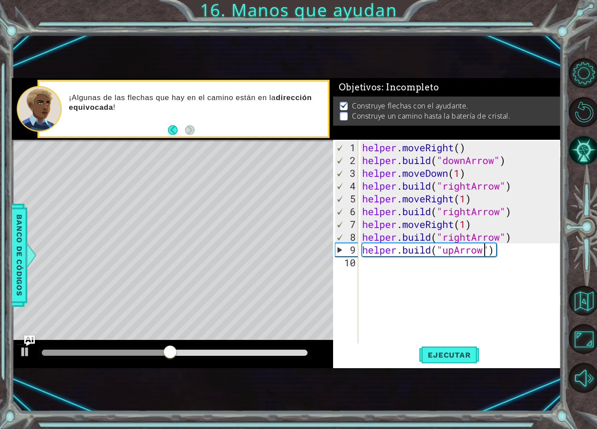
click at [504, 236] on div "helper . moveRight ( ) helper . build ( "downArrow" ) helper . moveDown ( 1 ) h…" at bounding box center [461, 256] width 203 height 230
type textarea "[DOMAIN_NAME]("upArrow")"
click at [439, 350] on button "Ejecutar" at bounding box center [449, 354] width 60 height 23
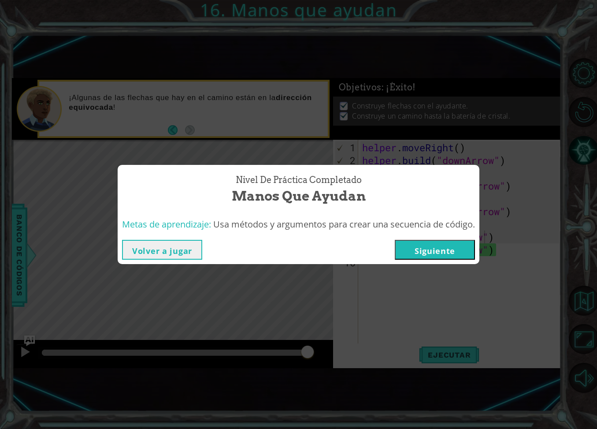
click at [421, 240] on button "Siguiente" at bounding box center [435, 250] width 80 height 20
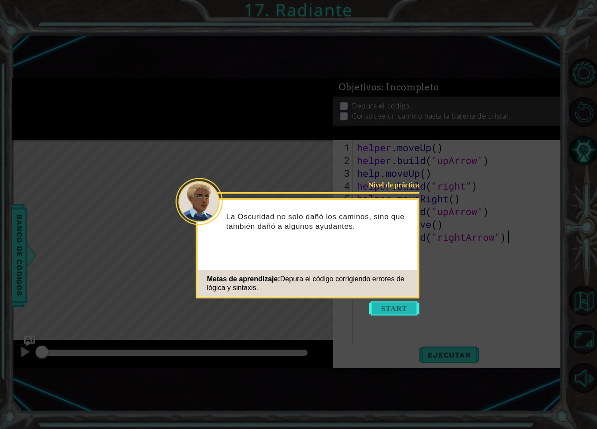
click at [383, 305] on button "Start" at bounding box center [394, 308] width 50 height 14
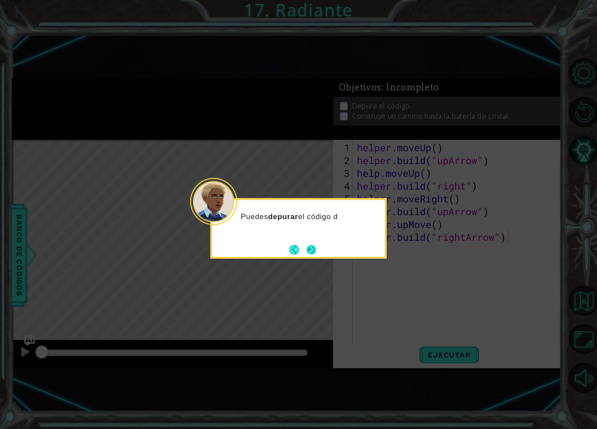
click at [312, 246] on button "Next" at bounding box center [311, 250] width 10 height 10
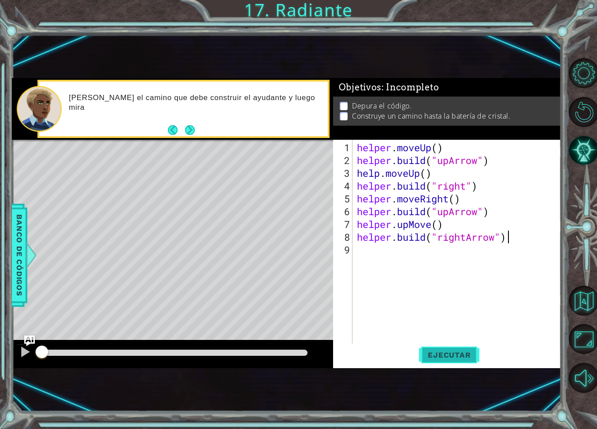
click at [462, 361] on button "Ejecutar" at bounding box center [449, 354] width 60 height 23
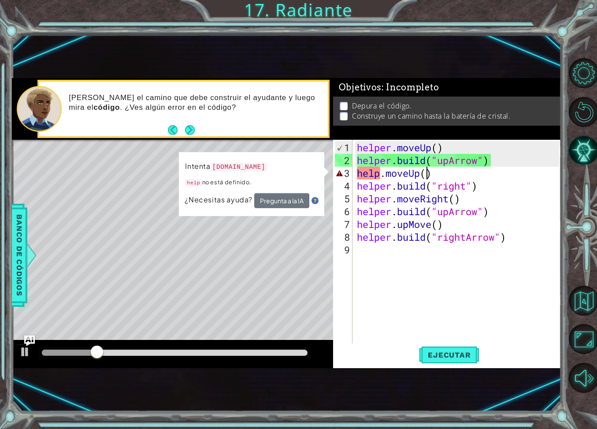
drag, startPoint x: 427, startPoint y: 176, endPoint x: 431, endPoint y: 173, distance: 5.4
click at [427, 176] on div "helper . moveUp ( ) helper . build ( "upArrow" ) help . moveUp ( ) helper . bui…" at bounding box center [459, 256] width 208 height 230
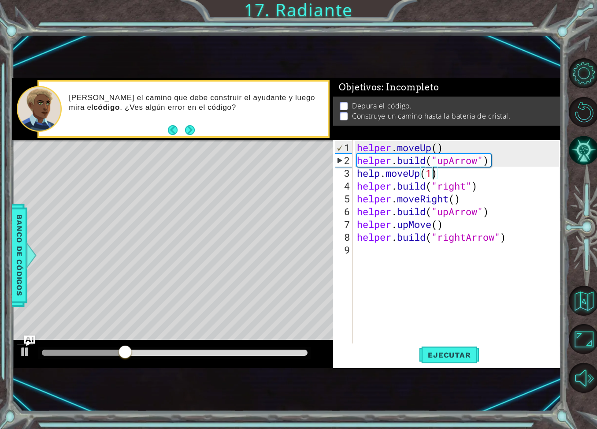
click at [457, 200] on div "helper . moveUp ( ) helper . build ( "upArrow" ) help . moveUp ( 1 ) helper . b…" at bounding box center [459, 256] width 208 height 230
click at [439, 224] on div "helper . moveUp ( ) helper . build ( "upArrow" ) help . moveUp ( 1 ) helper . b…" at bounding box center [459, 256] width 208 height 230
click at [445, 361] on button "Ejecutar" at bounding box center [449, 354] width 60 height 23
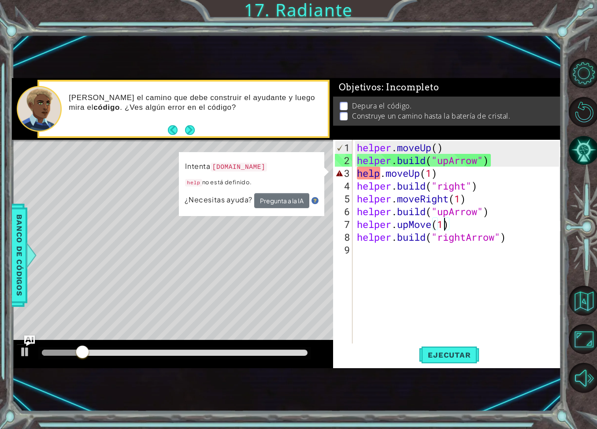
drag, startPoint x: 382, startPoint y: 180, endPoint x: 395, endPoint y: 156, distance: 28.0
click at [382, 180] on div "helper . moveUp ( ) helper . build ( "upArrow" ) help . moveUp ( 1 ) helper . b…" at bounding box center [459, 256] width 208 height 230
drag, startPoint x: 382, startPoint y: 173, endPoint x: 387, endPoint y: 170, distance: 5.1
click at [382, 173] on div "helper . moveUp ( ) helper . build ( "upArrow" ) help . moveUp ( 1 ) helper . b…" at bounding box center [459, 256] width 208 height 230
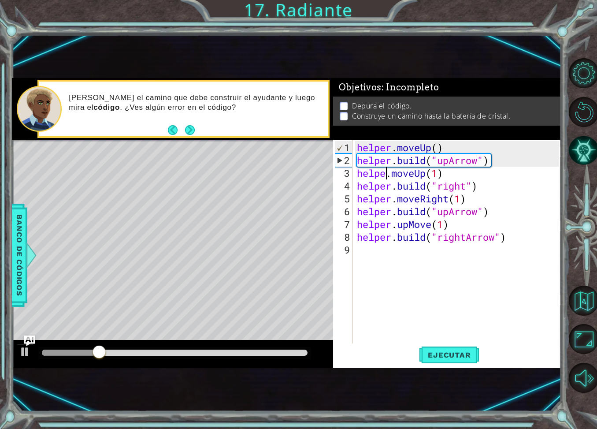
scroll to position [0, 1]
click at [462, 358] on span "Ejecutar" at bounding box center [449, 354] width 60 height 9
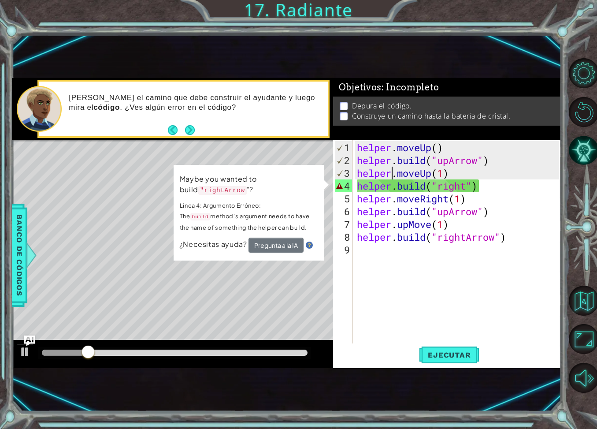
drag, startPoint x: 470, startPoint y: 187, endPoint x: 463, endPoint y: 186, distance: 6.2
click at [469, 187] on div "helper . moveUp ( ) helper . build ( "upArrow" ) helper . moveUp ( 1 ) helper .…" at bounding box center [459, 256] width 208 height 230
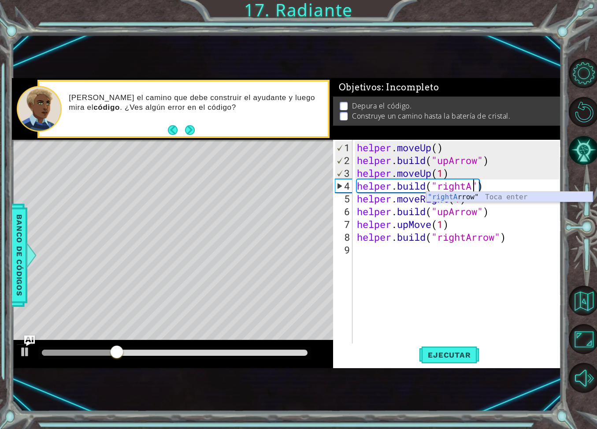
click at [477, 197] on div ""rightA rrow" Toca enter" at bounding box center [509, 208] width 167 height 32
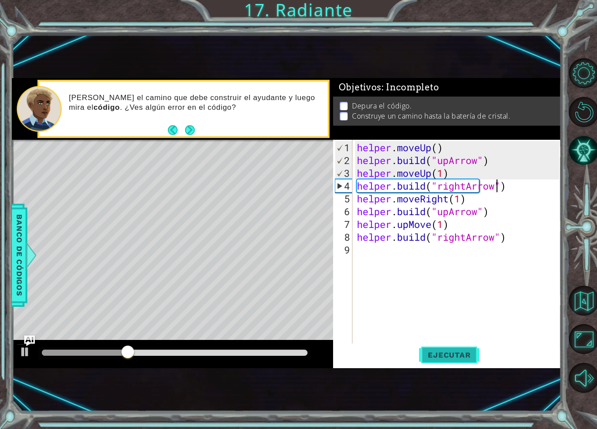
click at [449, 347] on button "Ejecutar" at bounding box center [449, 354] width 60 height 23
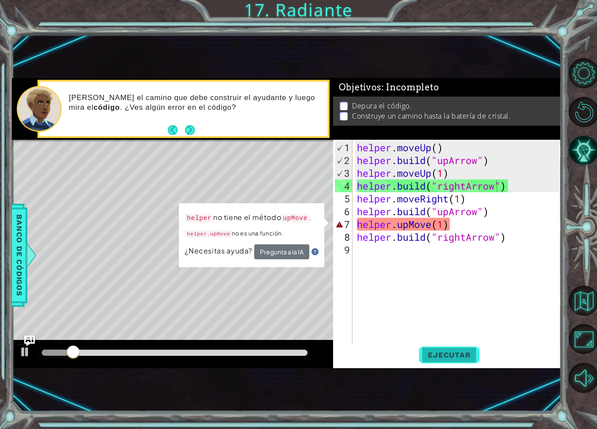
click at [446, 352] on span "Ejecutar" at bounding box center [449, 354] width 60 height 9
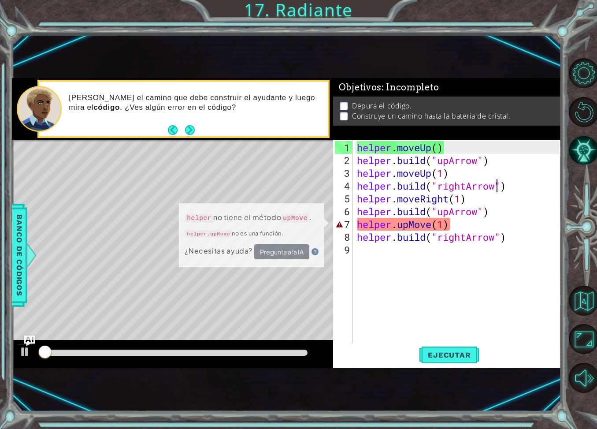
click at [428, 222] on div "helper . moveUp ( ) helper . build ( "upArrow" ) helper . moveUp ( 1 ) helper .…" at bounding box center [459, 256] width 208 height 230
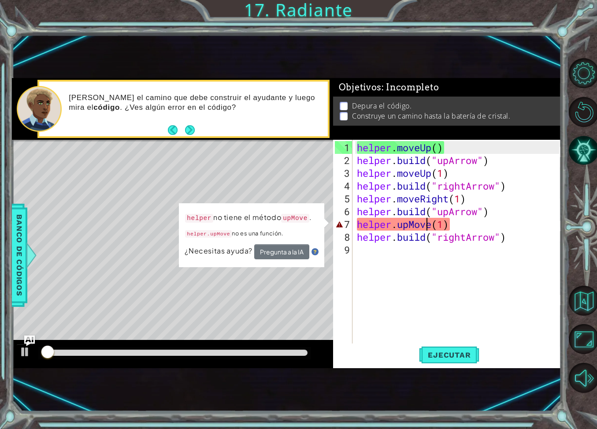
scroll to position [0, 4]
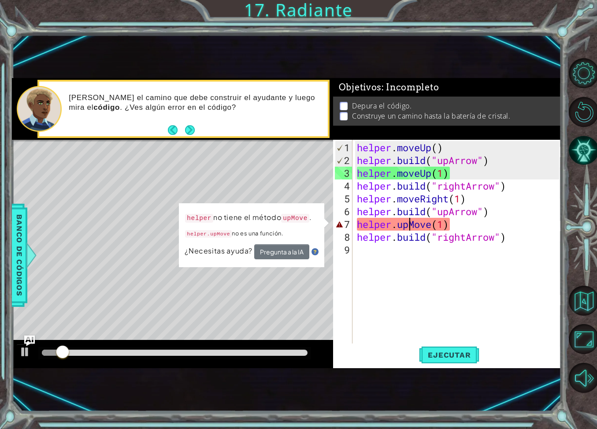
drag, startPoint x: 408, startPoint y: 224, endPoint x: 427, endPoint y: 212, distance: 22.6
click at [408, 224] on div "helper . moveUp ( ) helper . build ( "upArrow" ) helper . moveUp ( 1 ) helper .…" at bounding box center [459, 256] width 208 height 230
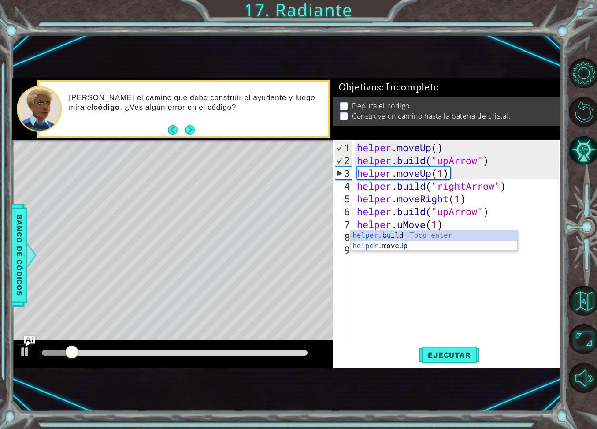
scroll to position [0, 3]
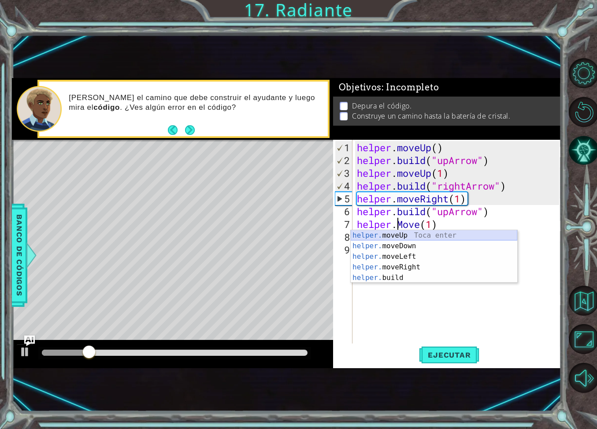
drag, startPoint x: 435, startPoint y: 233, endPoint x: 435, endPoint y: 247, distance: 13.7
click at [435, 233] on div "helper. moveUp Toca enter helper. moveDown Toca enter helper. moveLeft Toca ent…" at bounding box center [434, 267] width 167 height 74
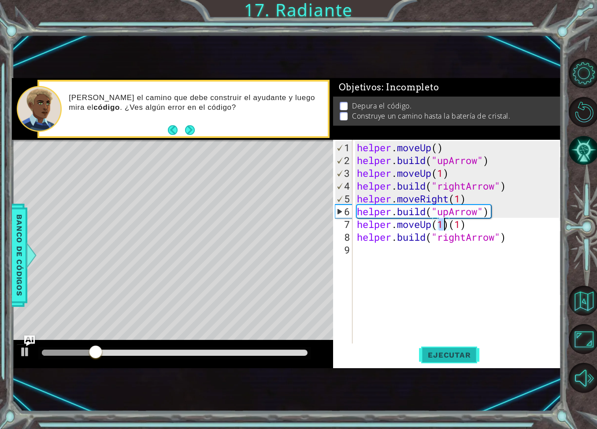
click at [454, 352] on span "Ejecutar" at bounding box center [449, 354] width 60 height 9
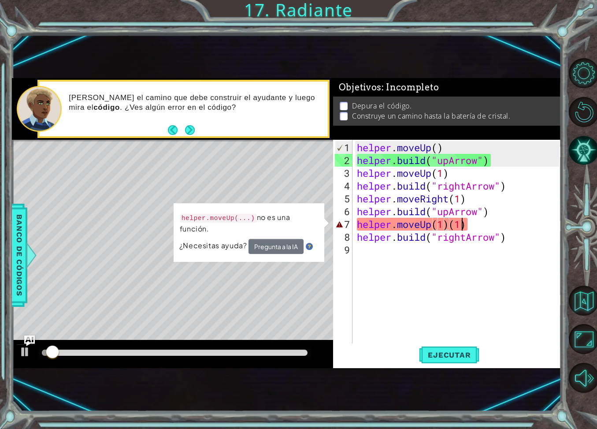
drag, startPoint x: 464, startPoint y: 222, endPoint x: 477, endPoint y: 215, distance: 14.4
click at [464, 222] on div "helper . moveUp ( ) helper . build ( "upArrow" ) helper . moveUp ( 1 ) helper .…" at bounding box center [459, 256] width 208 height 230
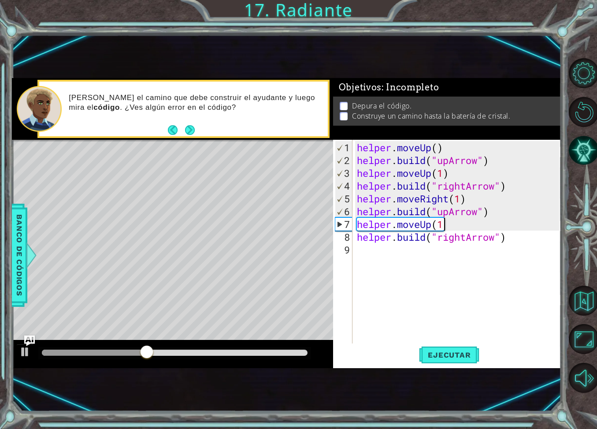
scroll to position [0, 4]
type textarea "helper.moveUp(1)"
click at [459, 355] on span "Ejecutar" at bounding box center [449, 354] width 60 height 9
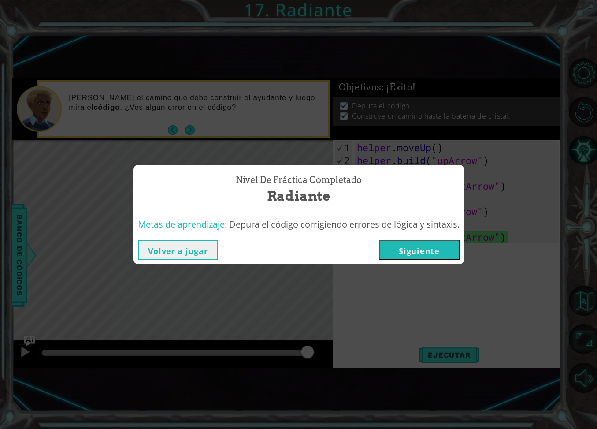
click at [442, 255] on button "Siguiente" at bounding box center [419, 250] width 80 height 20
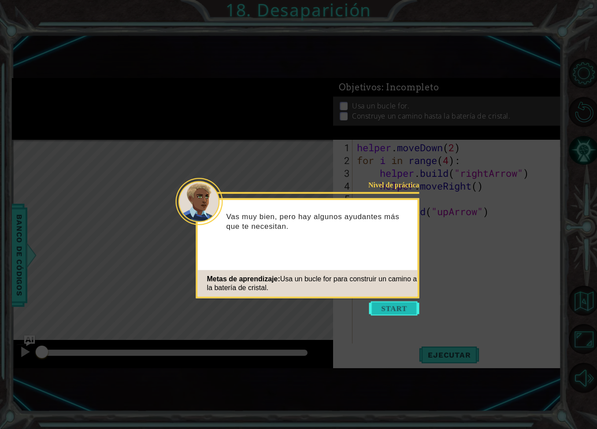
click at [414, 311] on button "Start" at bounding box center [394, 308] width 50 height 14
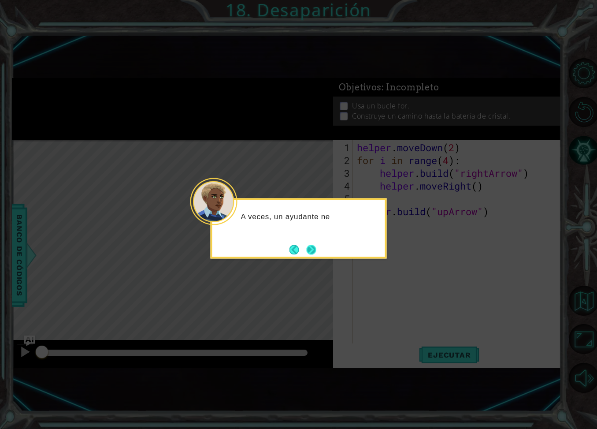
click at [314, 253] on button "Next" at bounding box center [311, 250] width 10 height 10
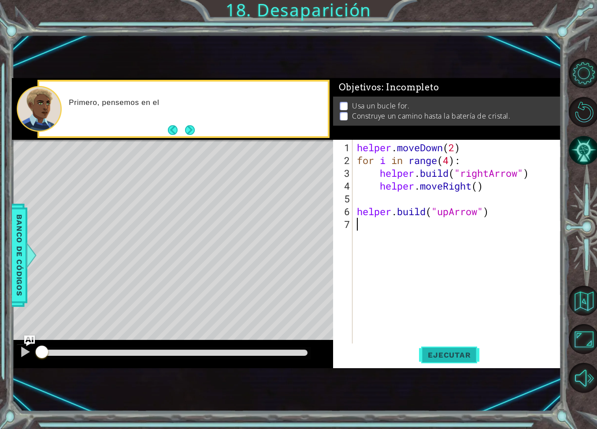
click at [432, 353] on span "Ejecutar" at bounding box center [449, 354] width 60 height 9
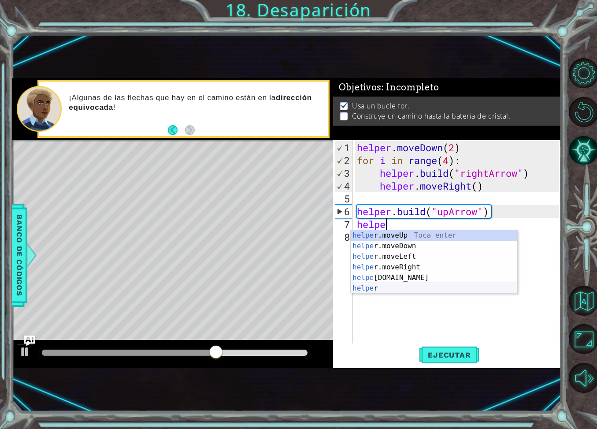
scroll to position [0, 1]
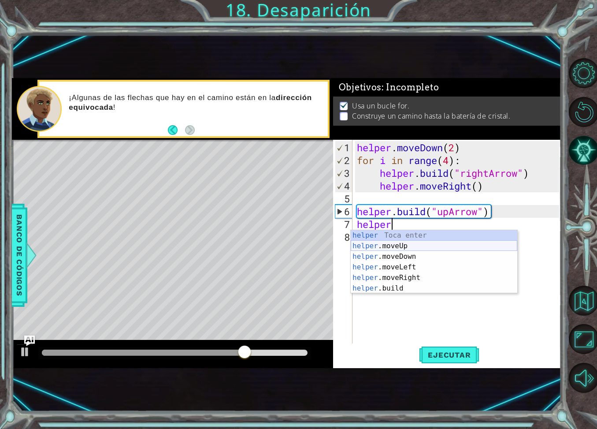
click at [428, 247] on div "helper Toca enter helper .moveUp Toca enter helper .moveDown Toca enter helper …" at bounding box center [434, 272] width 167 height 85
type textarea "helper.moveUp(1)"
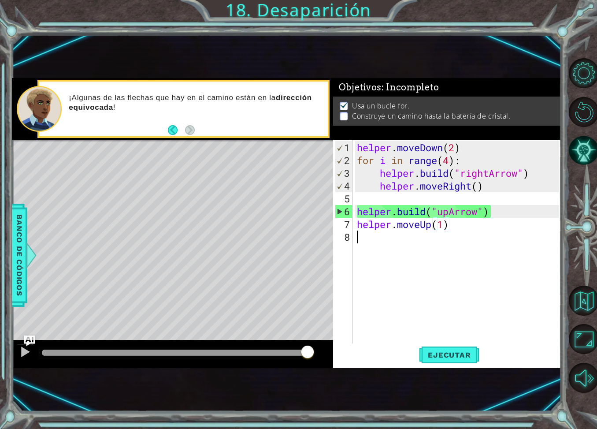
click at [441, 233] on div "helper . moveDown ( 2 ) for i in range ( 4 ) : helper . build ( "rightArrow" ) …" at bounding box center [459, 256] width 208 height 230
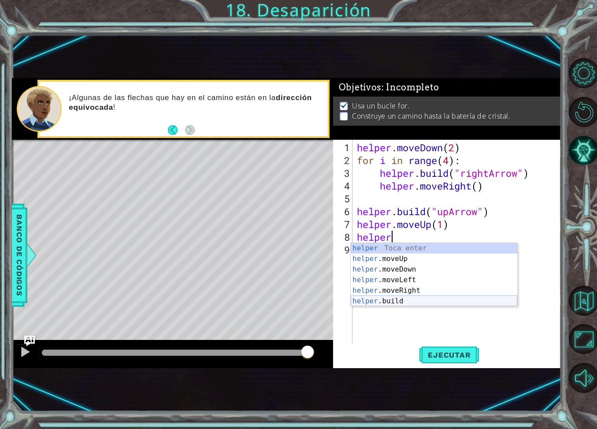
click at [416, 300] on div "helper Toca enter helper .moveUp Toca enter helper .moveDown Toca enter helper …" at bounding box center [434, 285] width 167 height 85
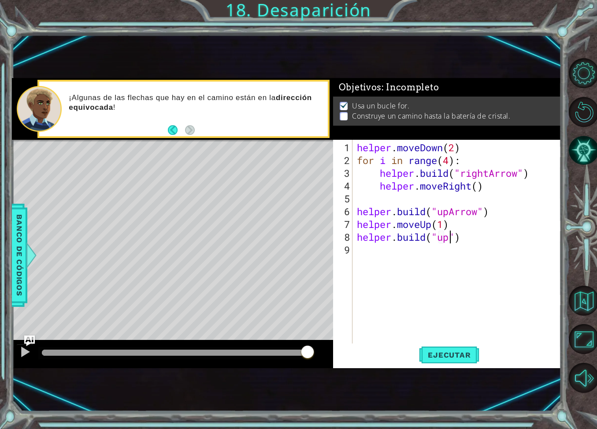
scroll to position [0, 4]
click at [459, 247] on div ""upA rrow" Toca enter" at bounding box center [509, 259] width 167 height 32
type textarea "[DOMAIN_NAME]("upArrow")"
click at [465, 356] on span "Ejecutar" at bounding box center [449, 354] width 60 height 9
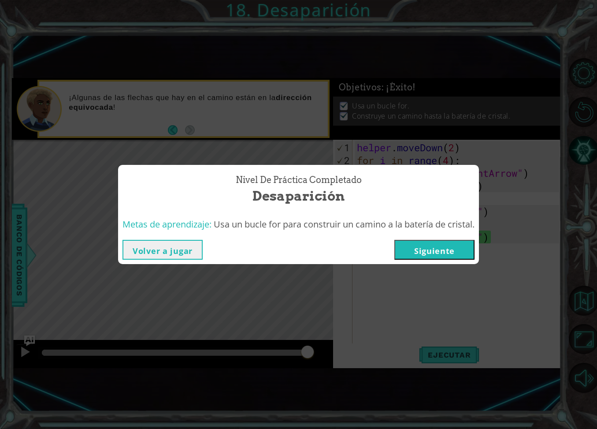
click at [427, 237] on div "Volver a jugar [GEOGRAPHIC_DATA]" at bounding box center [298, 249] width 361 height 29
click at [427, 247] on button "Siguiente" at bounding box center [434, 250] width 80 height 20
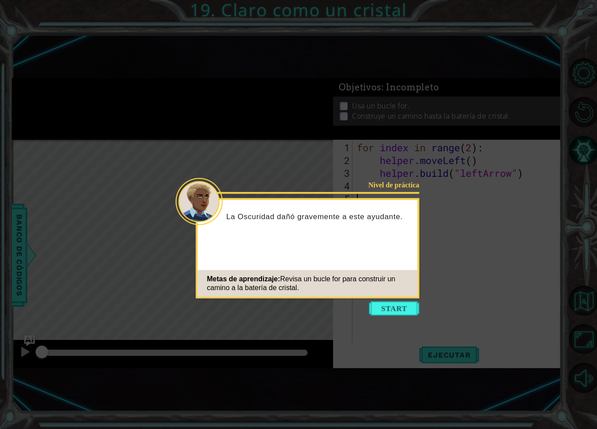
click at [421, 304] on icon at bounding box center [298, 214] width 597 height 429
click at [412, 306] on button "Start" at bounding box center [394, 308] width 50 height 14
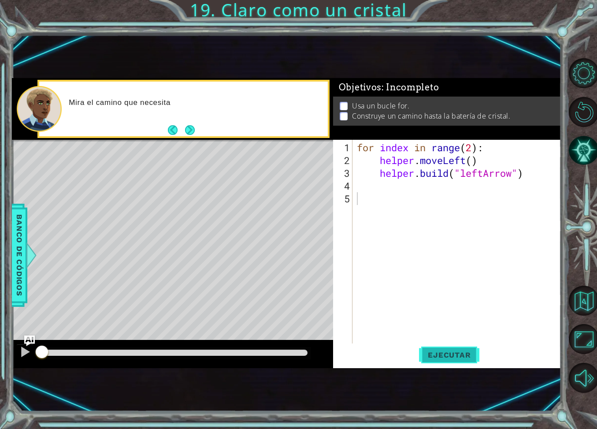
click at [468, 352] on span "Ejecutar" at bounding box center [449, 354] width 60 height 9
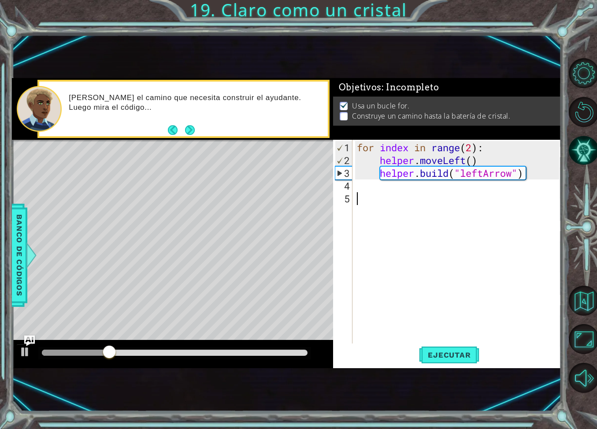
click at [473, 145] on div "for index in range ( 2 ) : helper . moveLeft ( ) helper . build ( "leftArrow" )" at bounding box center [459, 256] width 208 height 230
type textarea "for index in range(4):"
click at [465, 359] on button "Ejecutar" at bounding box center [449, 354] width 60 height 23
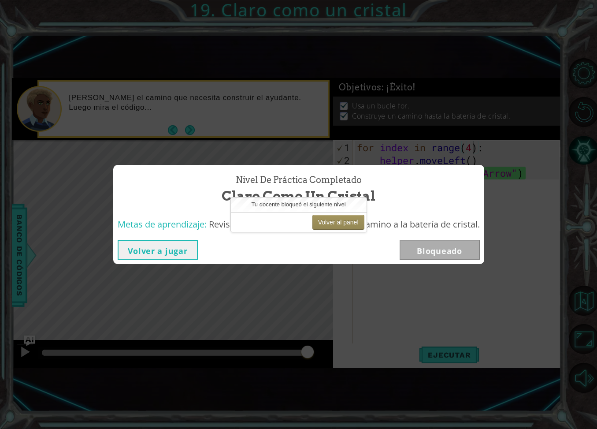
drag, startPoint x: 293, startPoint y: 190, endPoint x: 279, endPoint y: 223, distance: 35.9
click at [270, 235] on div "Nivel de práctica Completado Claro como un cristal Metas de aprendizaje: Revisa…" at bounding box center [298, 214] width 371 height 99
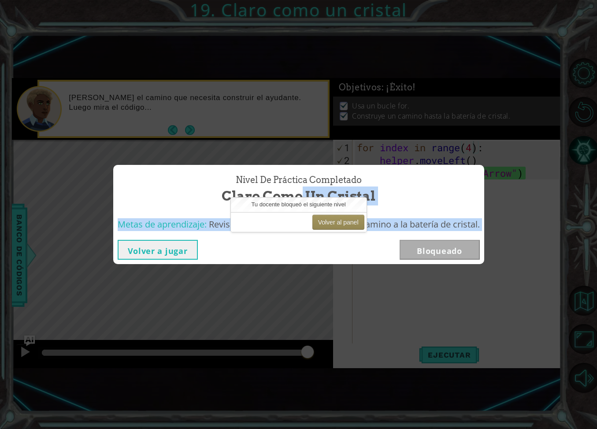
click at [282, 223] on div "Volver al panel" at bounding box center [299, 222] width 136 height 20
click at [345, 225] on button "Volver al panel" at bounding box center [338, 222] width 52 height 15
click at [345, 224] on button "Volver al panel" at bounding box center [338, 222] width 52 height 15
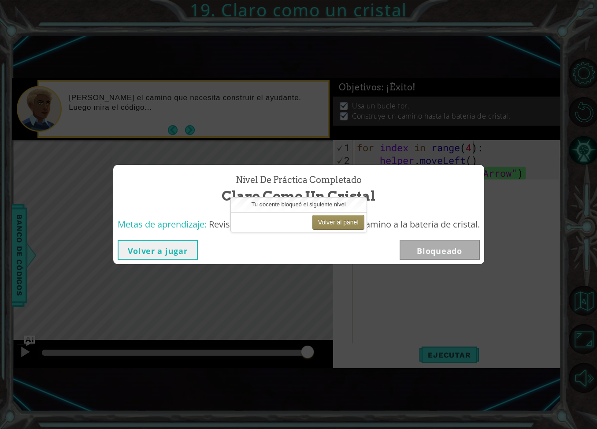
click at [351, 247] on div "Volver a jugar Bloqueado" at bounding box center [299, 250] width 362 height 20
click at [349, 226] on button "Volver al panel" at bounding box center [338, 222] width 52 height 15
click at [348, 226] on button "Volver al panel" at bounding box center [338, 222] width 52 height 15
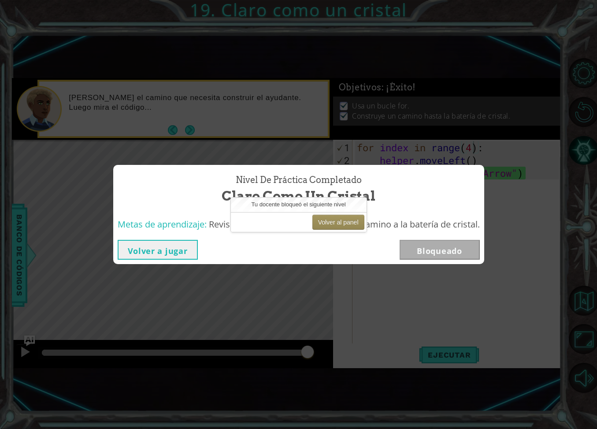
drag, startPoint x: 352, startPoint y: 219, endPoint x: 458, endPoint y: 252, distance: 111.3
click at [352, 219] on button "Volver al panel" at bounding box center [338, 222] width 52 height 15
drag, startPoint x: 331, startPoint y: 237, endPoint x: 336, endPoint y: 225, distance: 12.7
click at [331, 237] on div "Volver a jugar Bloqueado" at bounding box center [298, 249] width 371 height 29
click at [336, 224] on button "Volver al panel" at bounding box center [338, 222] width 52 height 15
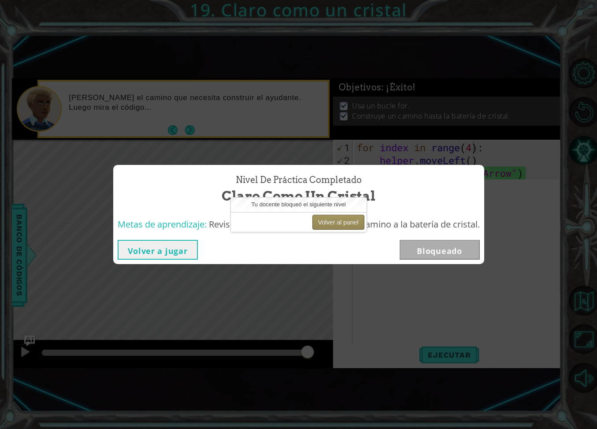
click at [336, 223] on button "Volver al panel" at bounding box center [338, 222] width 52 height 15
drag, startPoint x: 336, startPoint y: 224, endPoint x: 178, endPoint y: 243, distance: 158.9
click at [336, 224] on button "Volver al panel" at bounding box center [338, 222] width 52 height 15
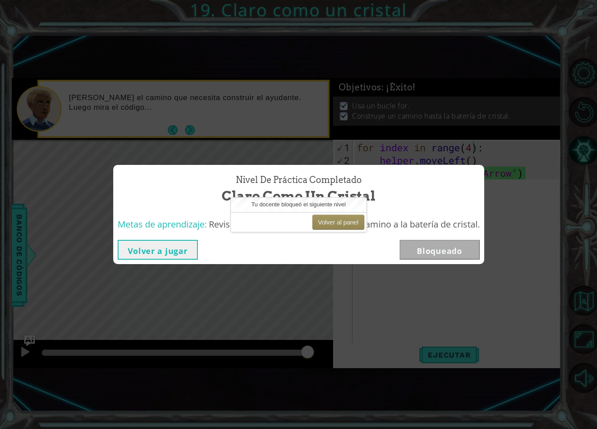
click at [159, 249] on button "Volver a jugar" at bounding box center [158, 250] width 80 height 20
